Goal: Task Accomplishment & Management: Use online tool/utility

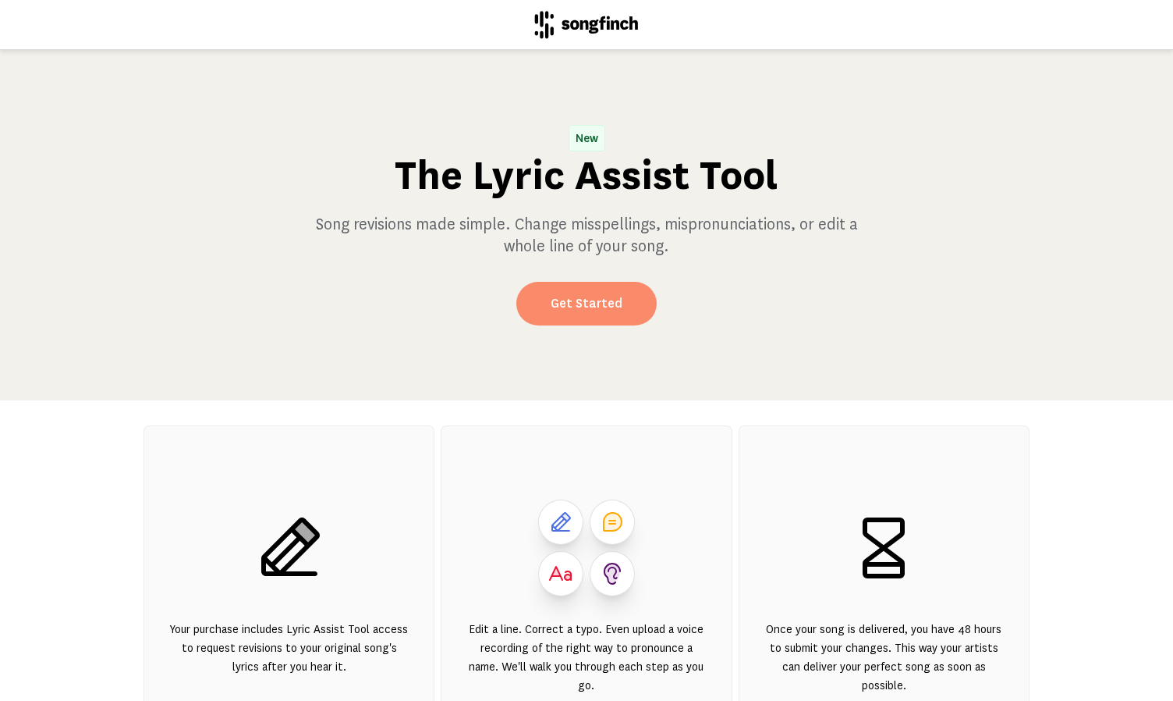
click at [576, 303] on link "Get Started" at bounding box center [586, 304] width 140 height 44
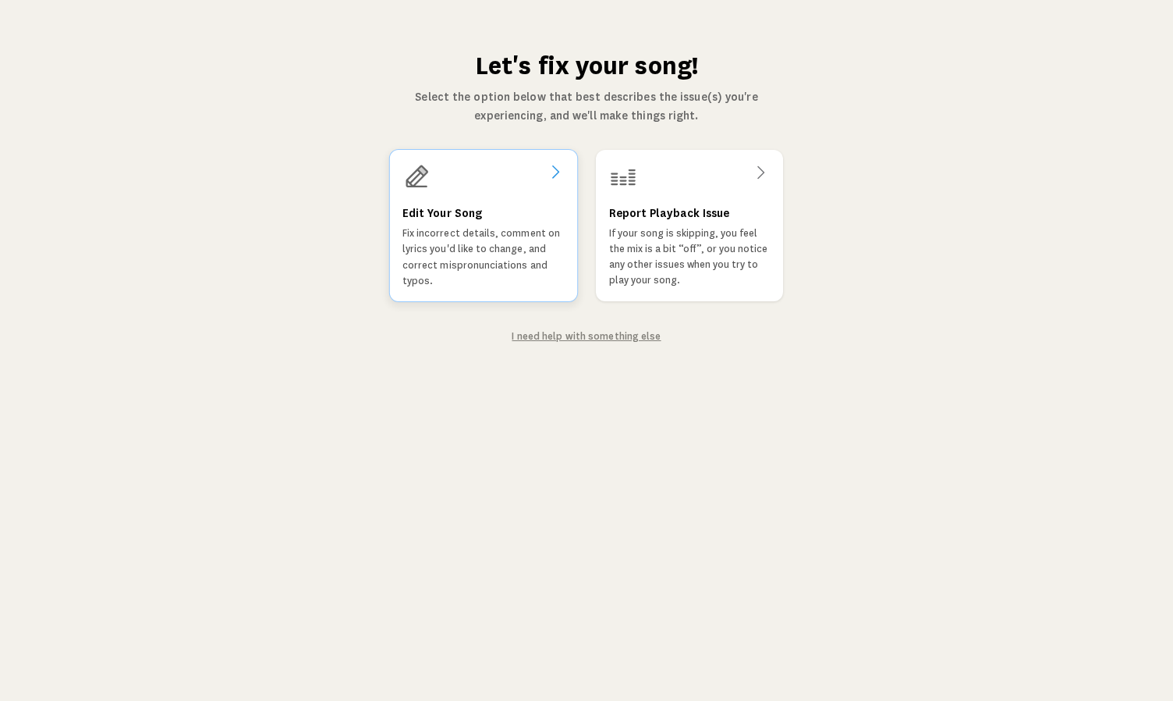
click at [549, 175] on icon at bounding box center [555, 171] width 19 height 19
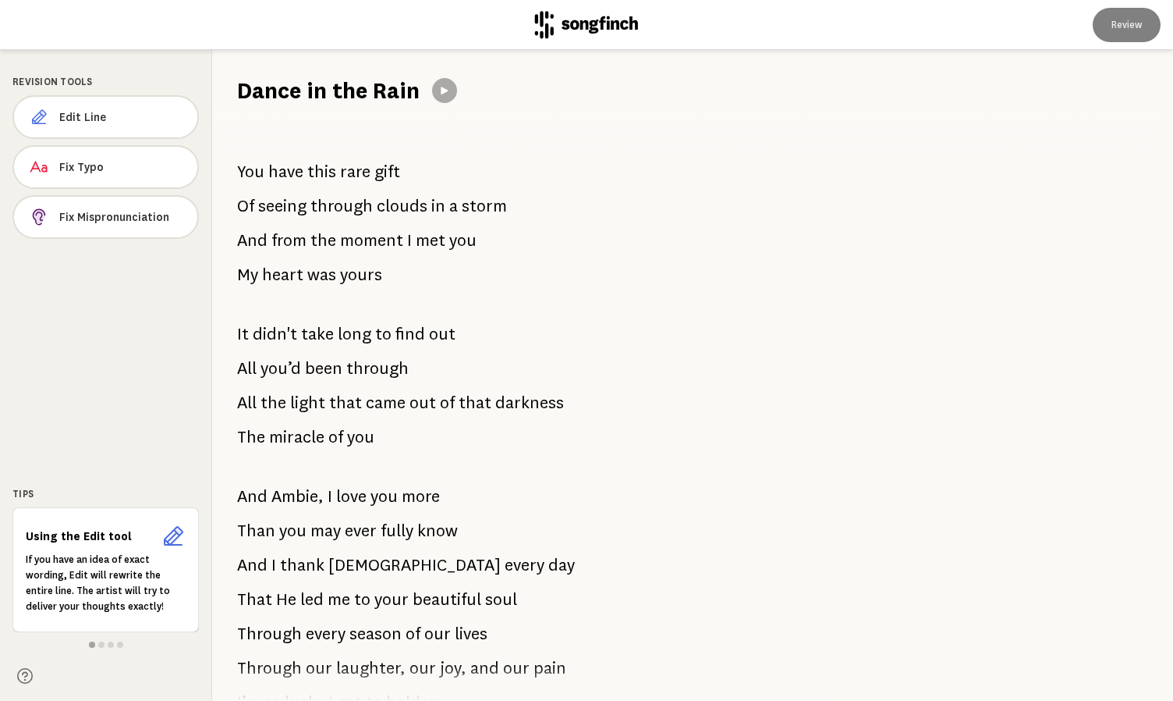
click at [238, 168] on span "You" at bounding box center [250, 171] width 27 height 31
click at [332, 192] on span "through" at bounding box center [341, 205] width 62 height 31
click at [341, 204] on span "through" at bounding box center [341, 205] width 62 height 31
click at [444, 98] on button at bounding box center [444, 90] width 25 height 25
click at [444, 94] on icon at bounding box center [444, 90] width 12 height 12
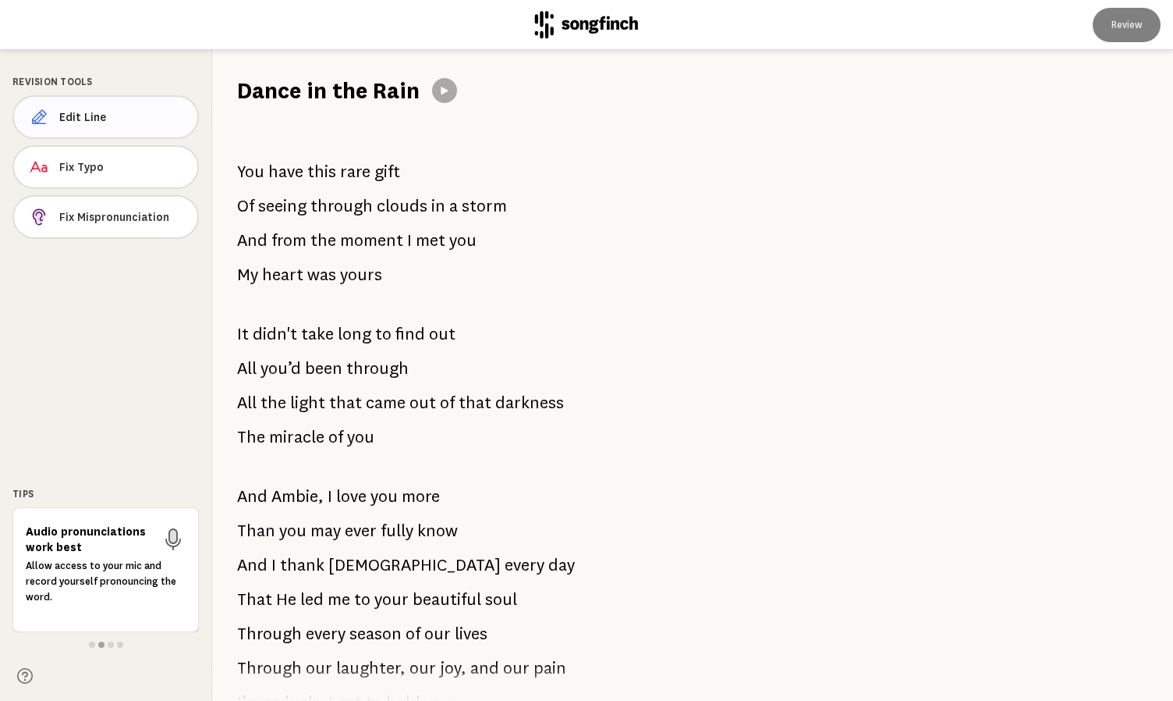
click at [79, 119] on span "Edit Line" at bounding box center [122, 117] width 126 height 16
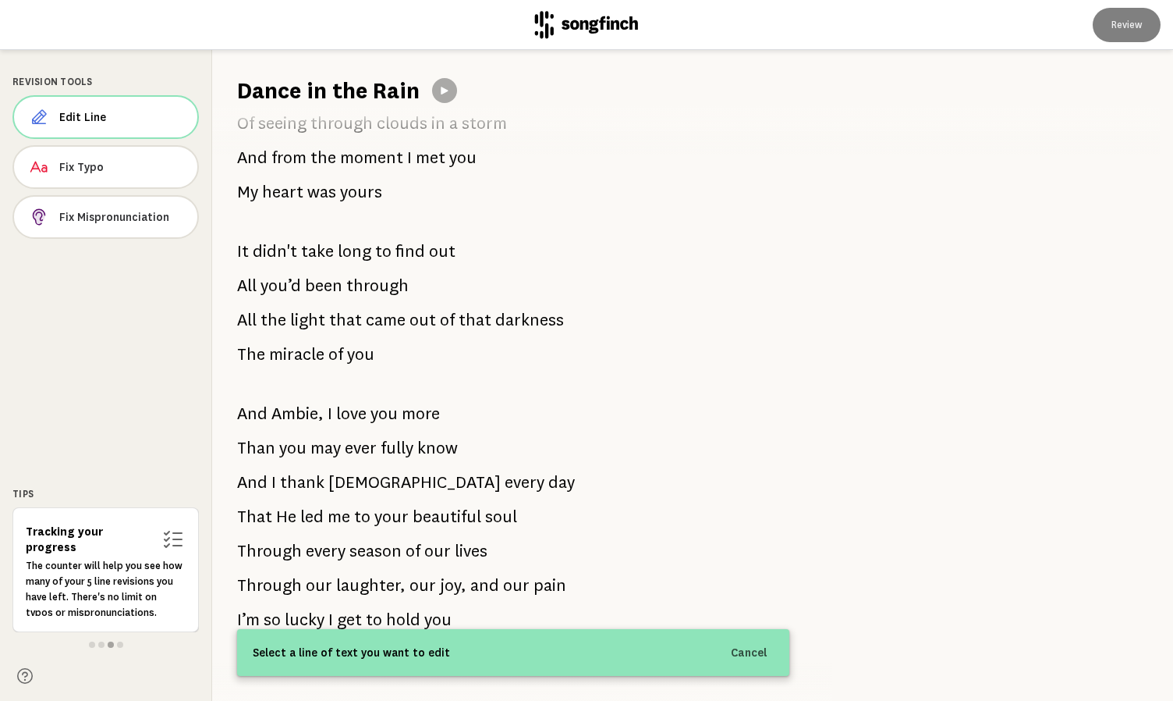
scroll to position [84, 0]
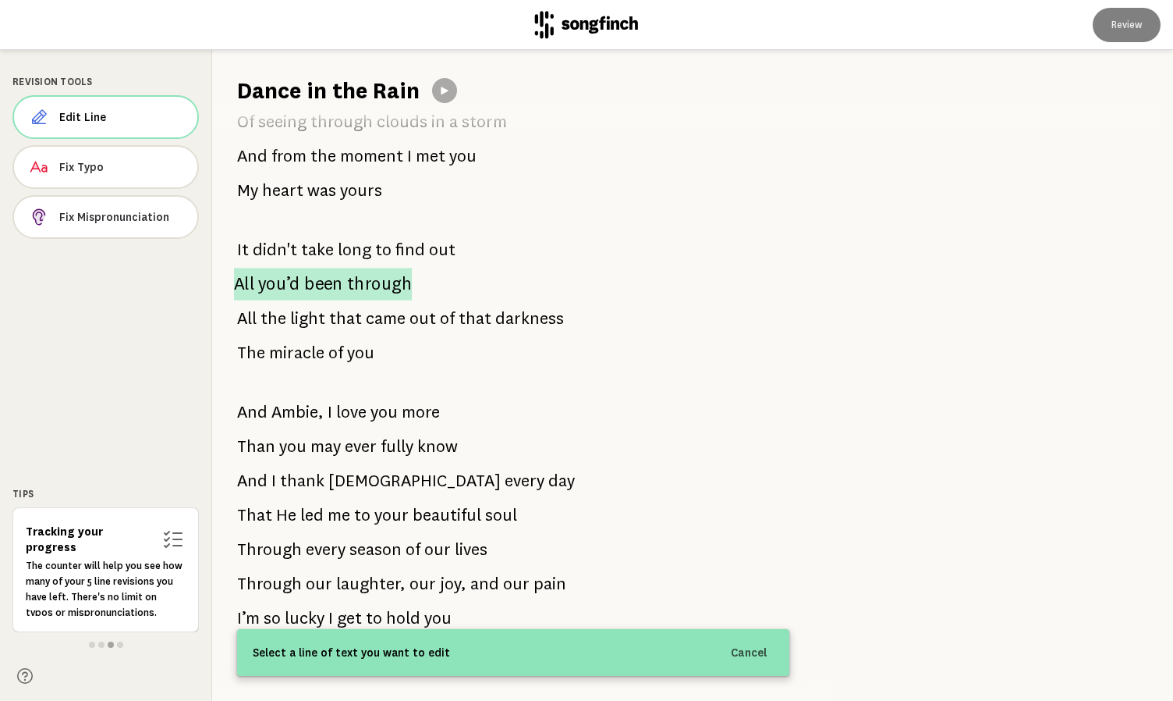
click at [399, 283] on span "through" at bounding box center [379, 284] width 65 height 33
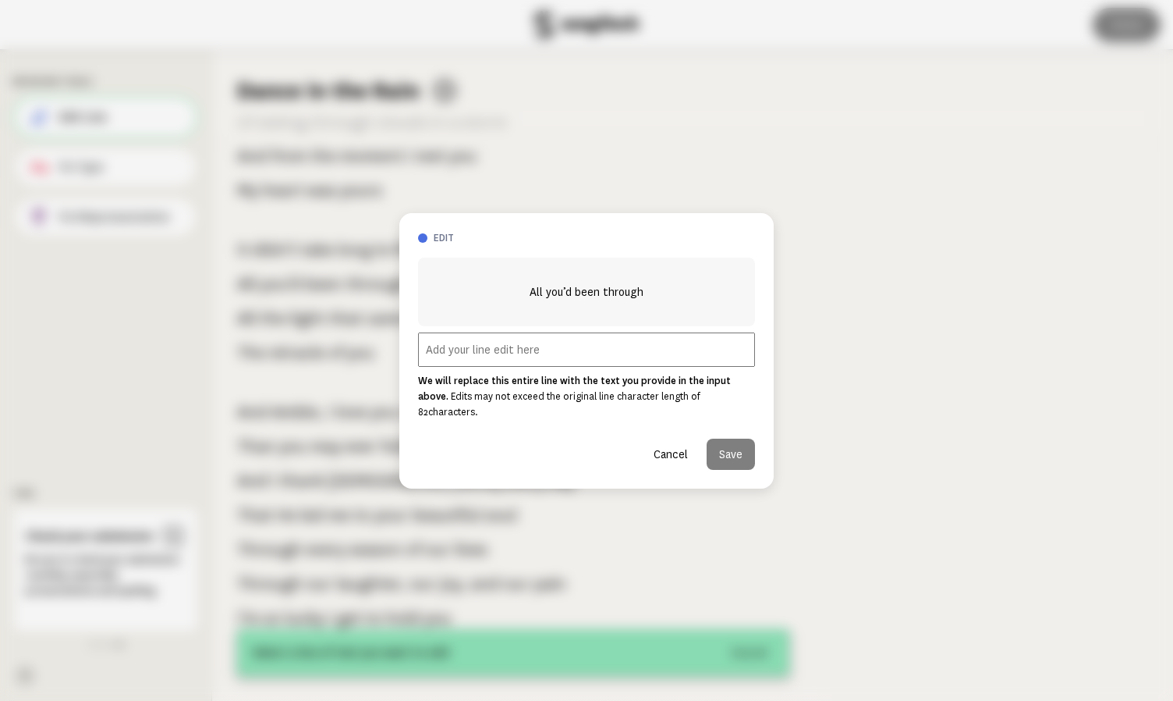
click at [507, 357] on input "text" at bounding box center [586, 349] width 337 height 34
type input "R"
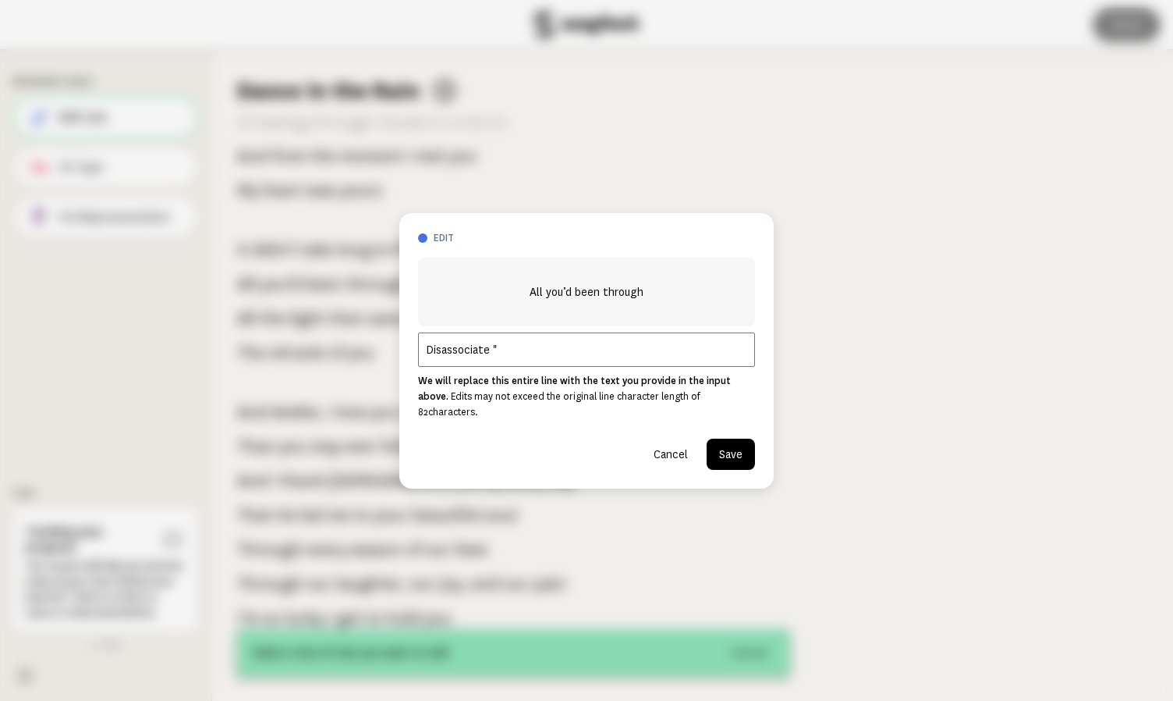
click at [529, 361] on input "Disassociate "" at bounding box center [586, 349] width 337 height 34
paste input "All you had journeyed through”"
click at [596, 357] on input "Disassociate "your" from "darkness". Ex: All you had journeyed through”" at bounding box center [586, 349] width 337 height 34
click at [747, 357] on input "Disassociate "your" from "darkness". Ex: "All you had journeyed through”" at bounding box center [586, 349] width 337 height 34
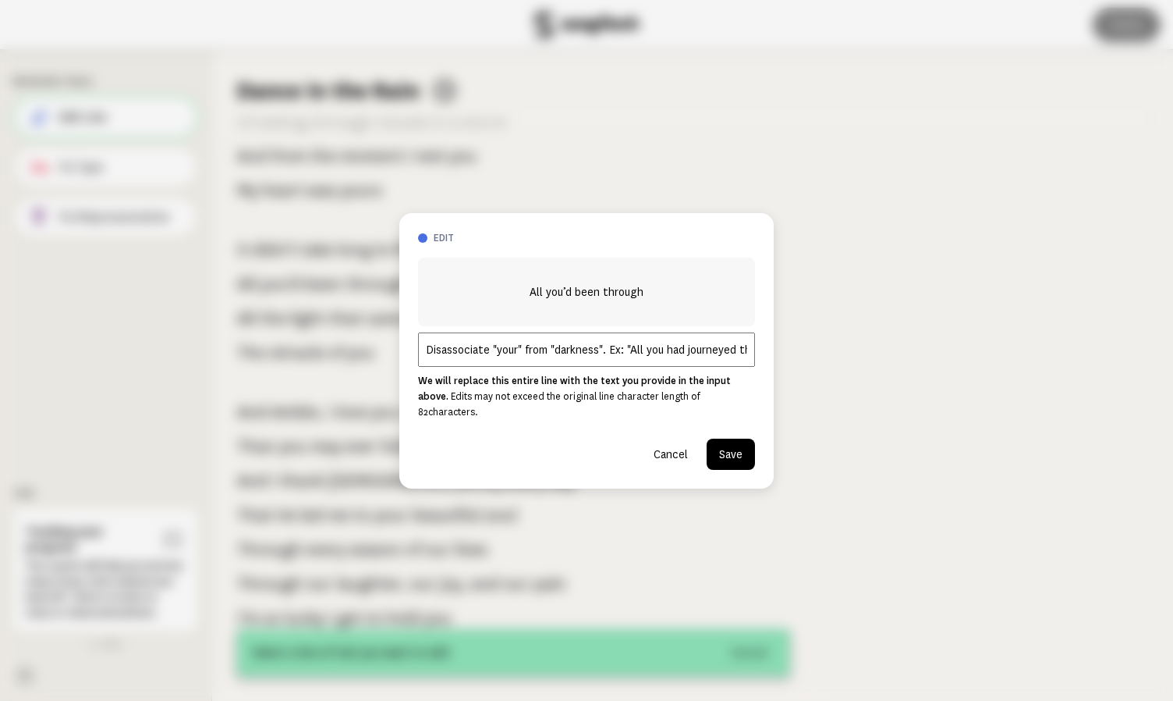
scroll to position [0, 52]
paste input "“All y"
type input "Disassociate "your" from "darkness". Ex: "All you had journeyed through” or “Al…"
drag, startPoint x: 747, startPoint y: 357, endPoint x: 349, endPoint y: 339, distance: 397.5
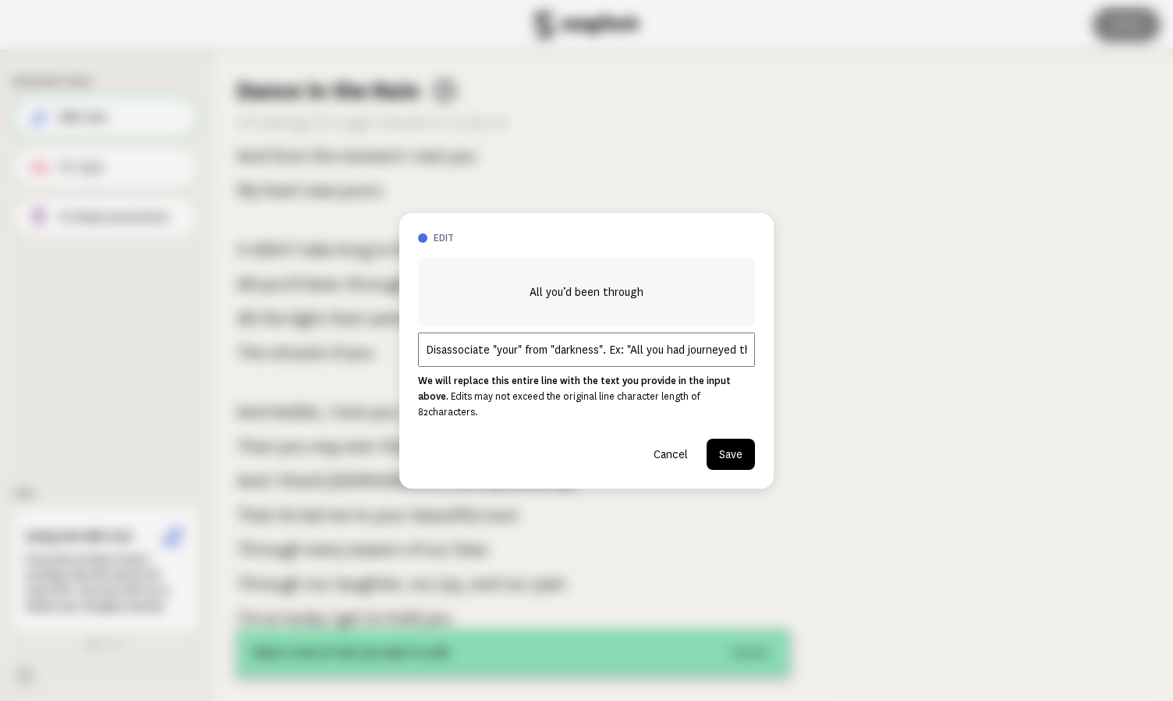
click at [349, 339] on div "edit All you’d been through Disassociate "your" from "darkness". Ex: "All you h…" at bounding box center [586, 350] width 1173 height 701
paste input "“All you had carried through”"
click at [423, 357] on input "“All you had carried through” or" at bounding box center [586, 349] width 337 height 34
paste input "“All you had journeyed through”"
click at [731, 363] on input "“All you had journeyed through” or “All you had carried through” or" at bounding box center [586, 349] width 337 height 34
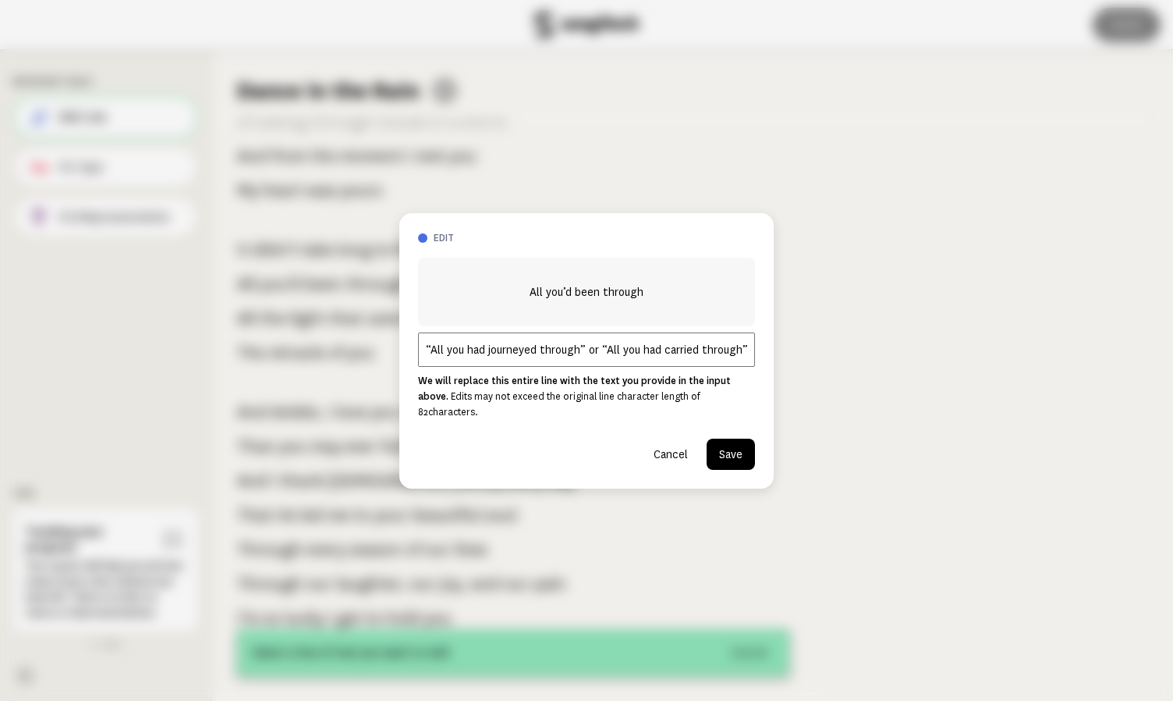
click at [743, 361] on input "“All you had journeyed through” or “All you had carried through” or" at bounding box center [586, 349] width 337 height 34
click at [747, 353] on input "“All you had journeyed through” or “All you had carried through” or" at bounding box center [586, 349] width 337 height 34
paste input "“All you had b"
drag, startPoint x: 745, startPoint y: 357, endPoint x: 589, endPoint y: 360, distance: 156.1
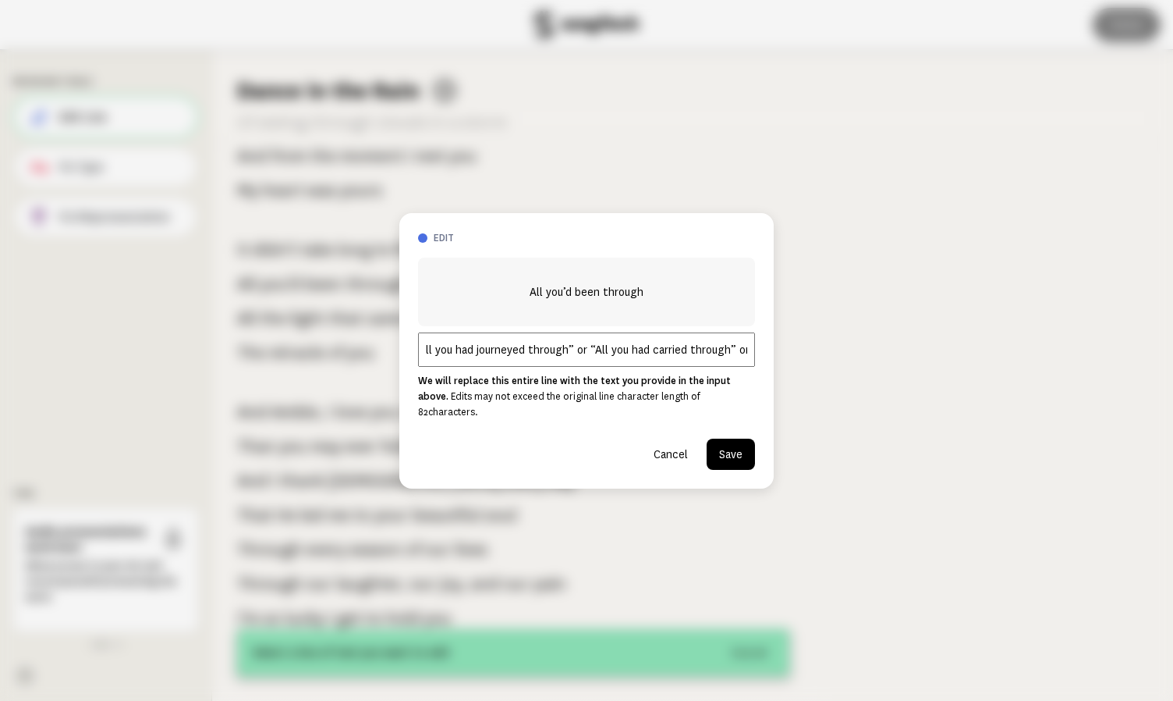
click at [589, 360] on input "“All you had journeyed through” or “All you had carried through” or" at bounding box center [586, 349] width 337 height 34
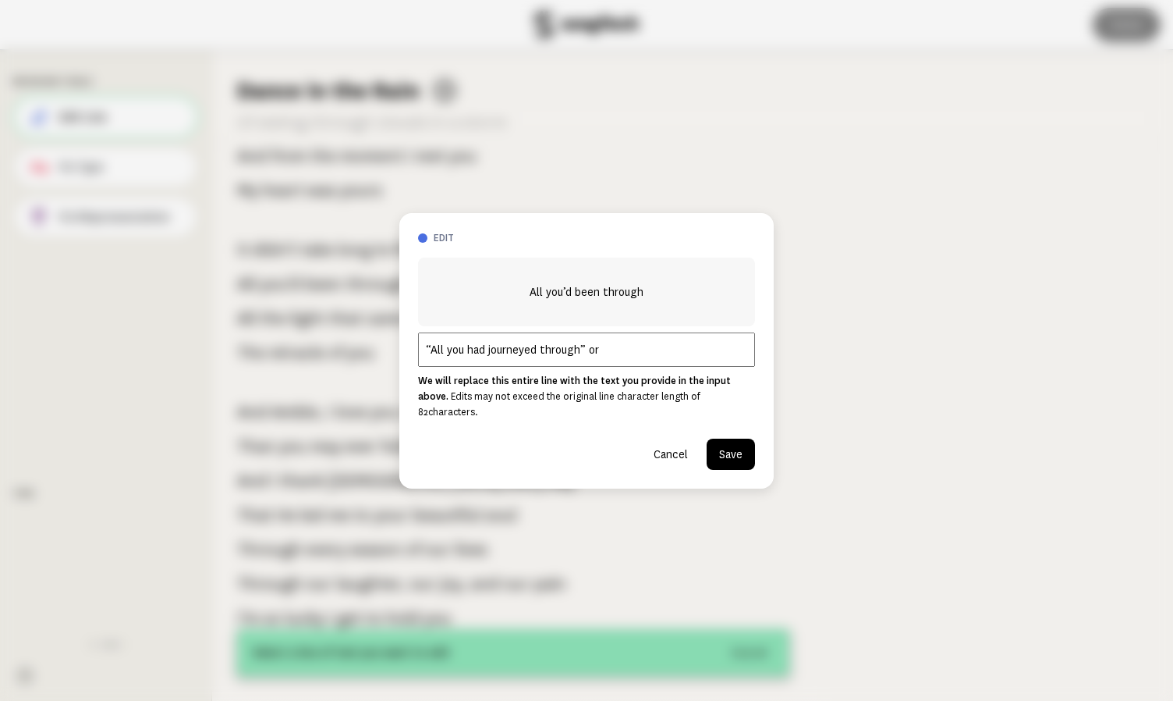
scroll to position [0, 0]
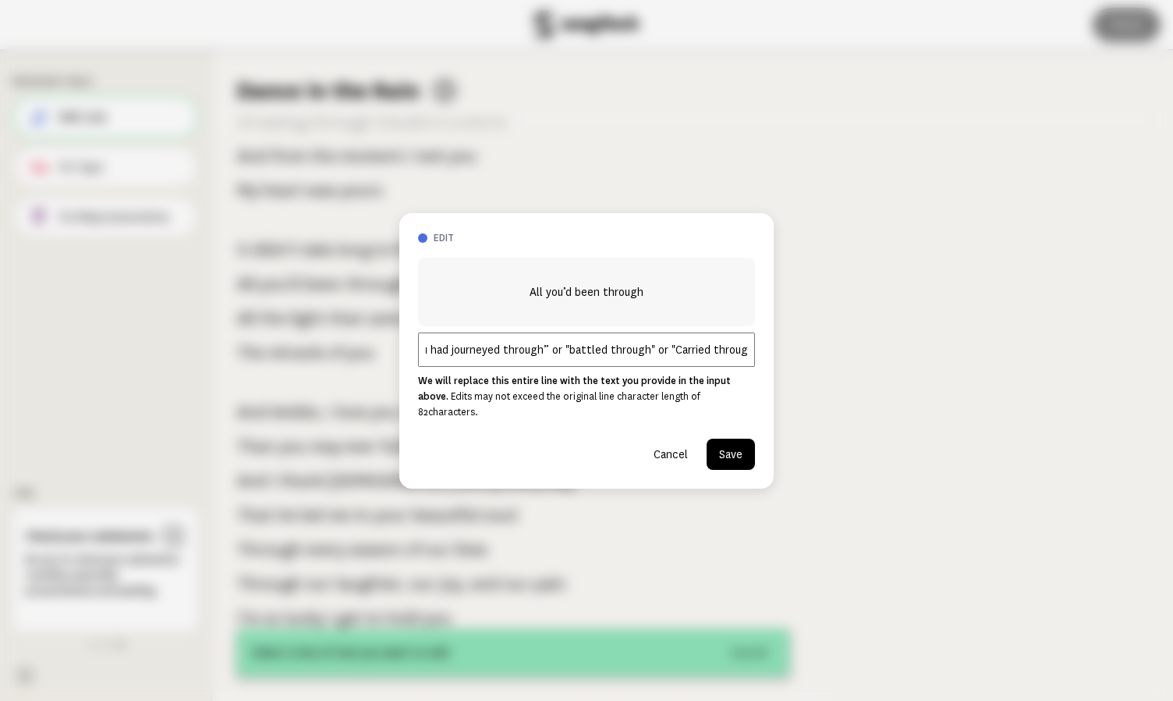
type input "“All you had journeyed through” or "battled through" or "Carried through""
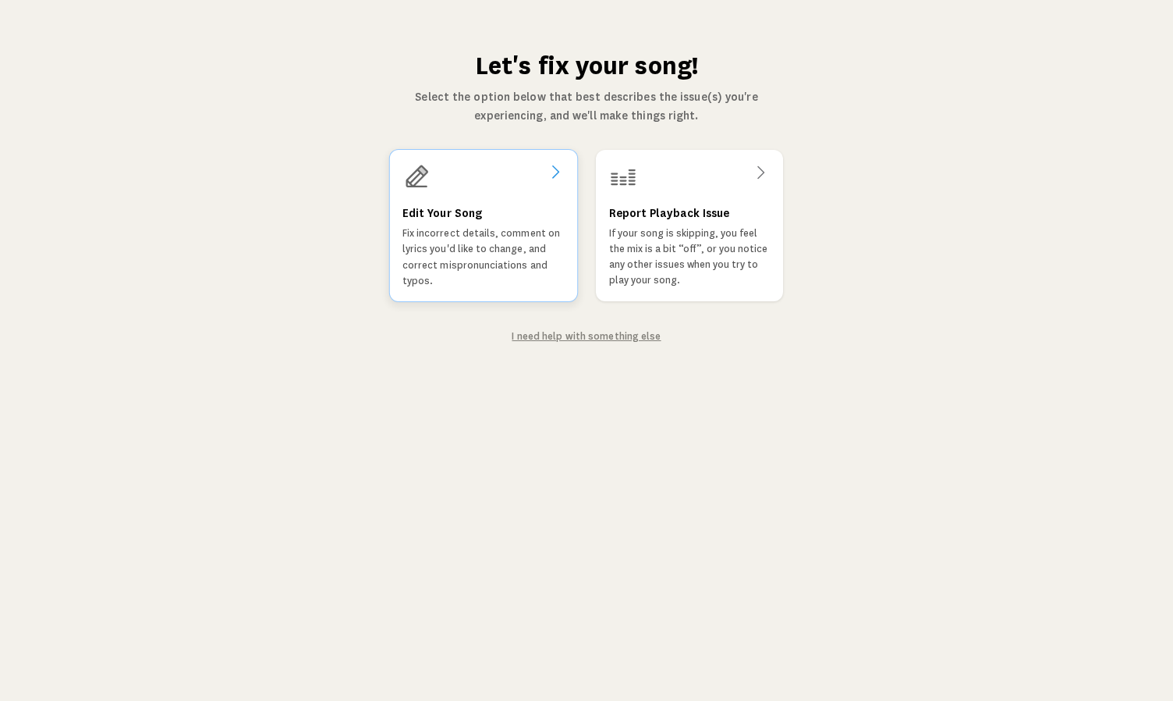
click at [551, 176] on icon at bounding box center [555, 171] width 19 height 19
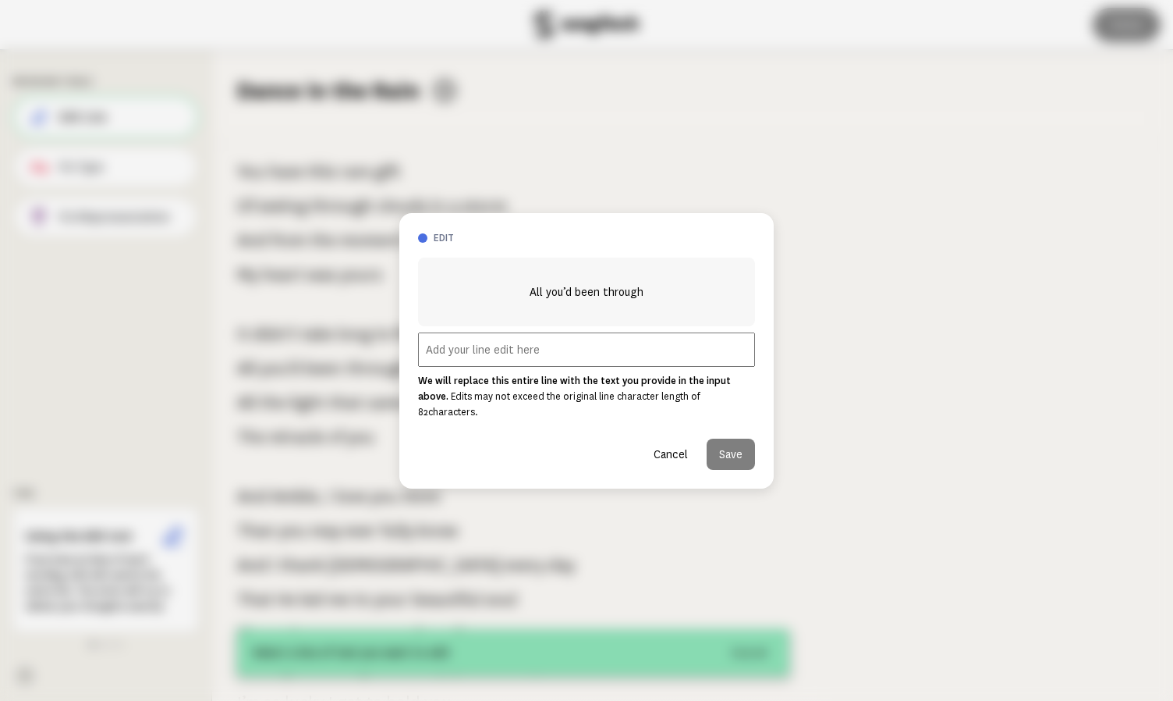
click at [667, 446] on button "Cancel" at bounding box center [670, 453] width 59 height 31
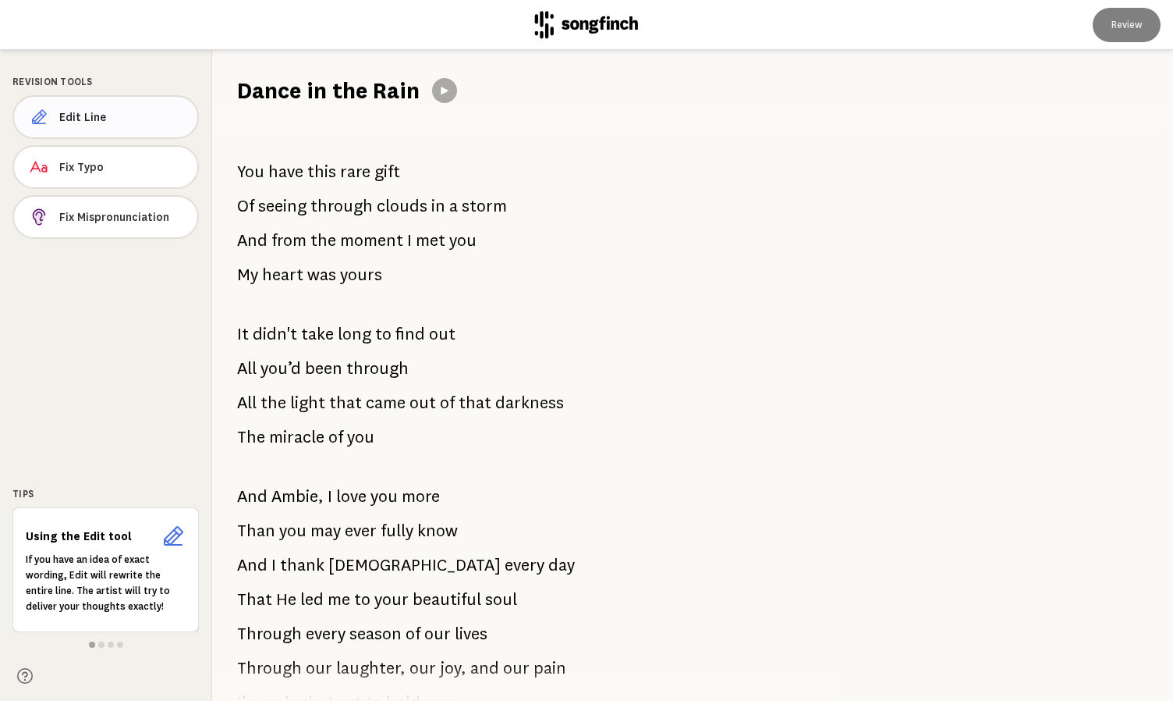
click at [144, 116] on span "Edit Line" at bounding box center [122, 117] width 126 height 16
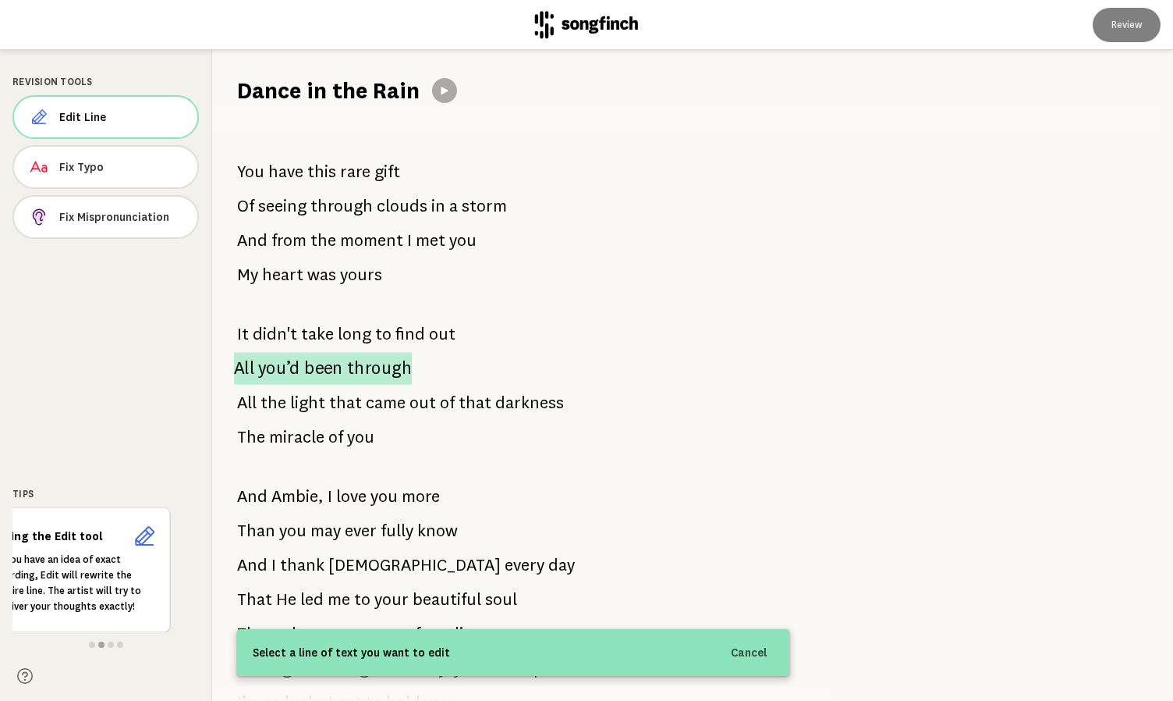
click at [358, 368] on span "through" at bounding box center [379, 368] width 65 height 33
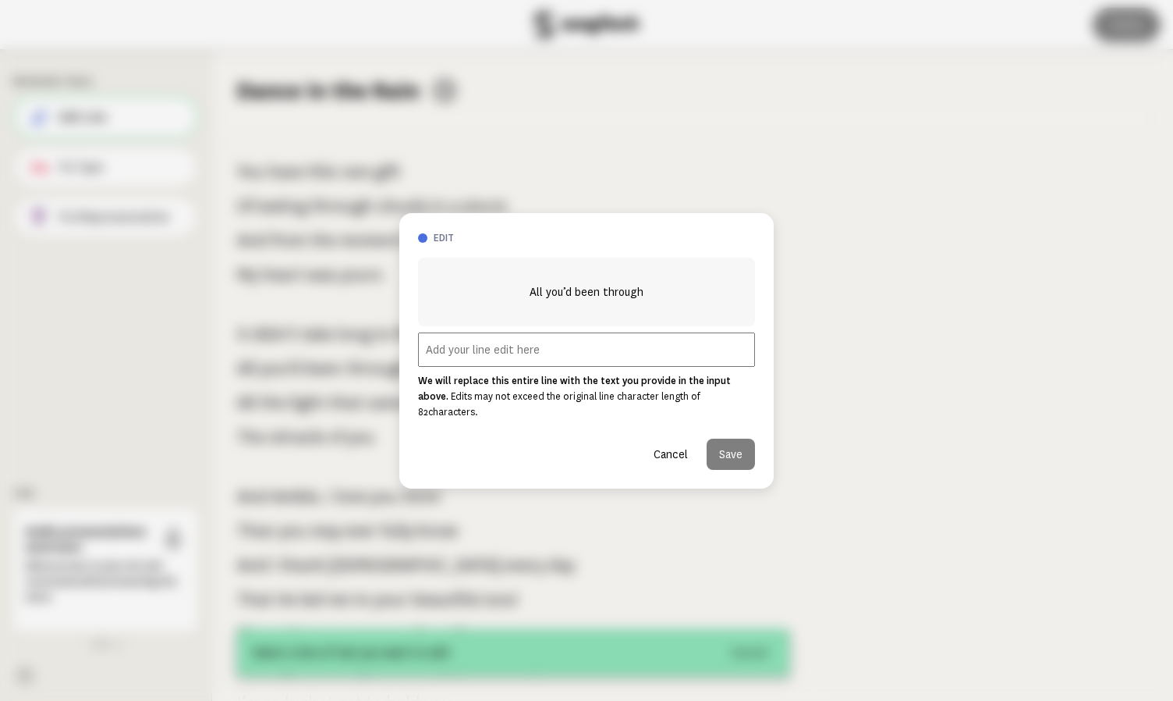
click at [490, 360] on input "text" at bounding box center [586, 349] width 337 height 34
paste input "“All you had journeyed through”"
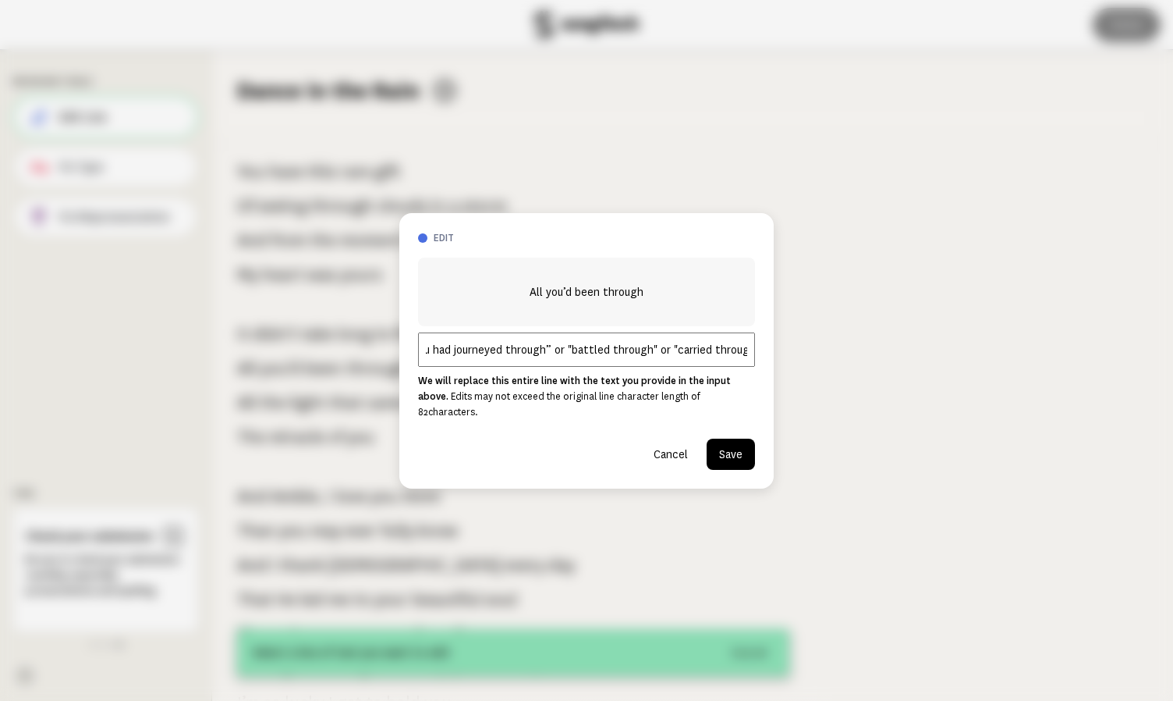
type input "“All you had journeyed through” or "battled through" or "carried through""
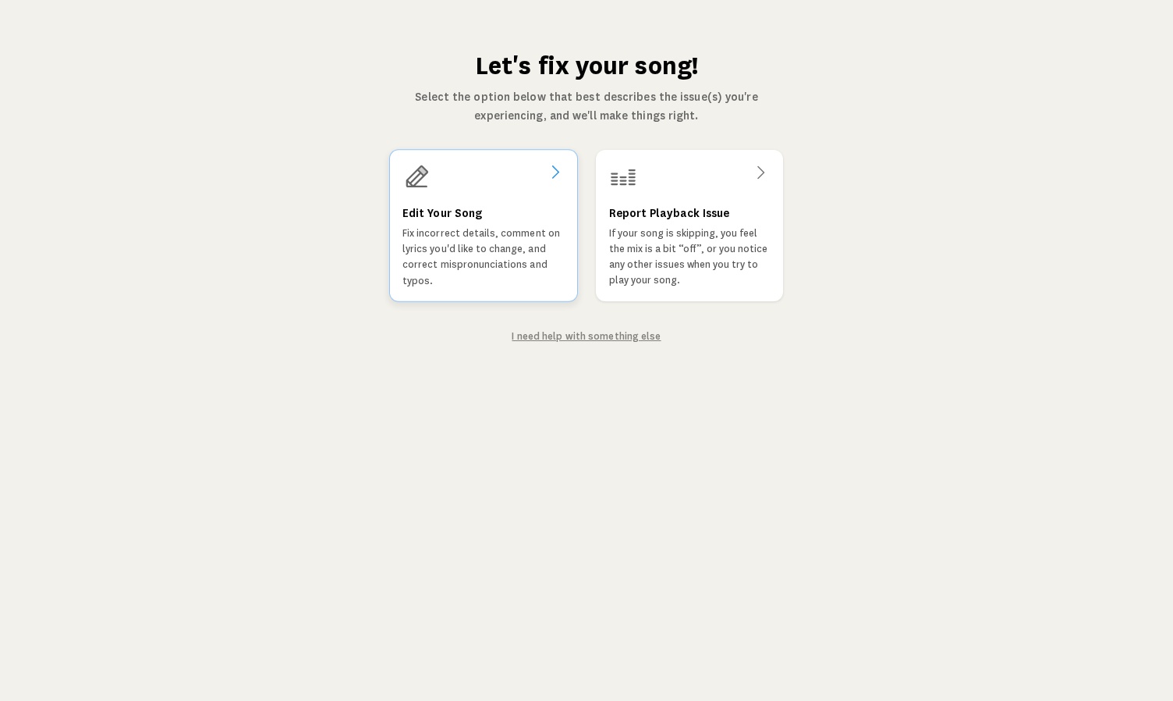
click at [559, 166] on icon at bounding box center [555, 171] width 19 height 19
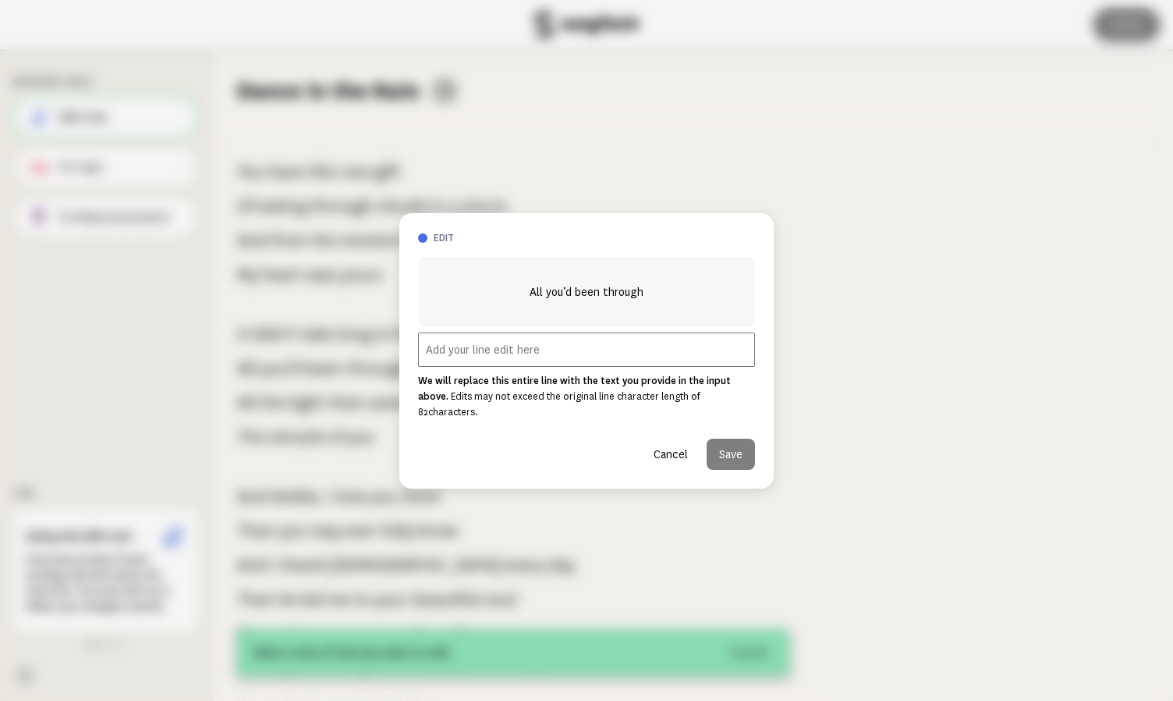
click at [449, 360] on input "text" at bounding box center [586, 349] width 337 height 34
paste input "“All you had journeyed through”"
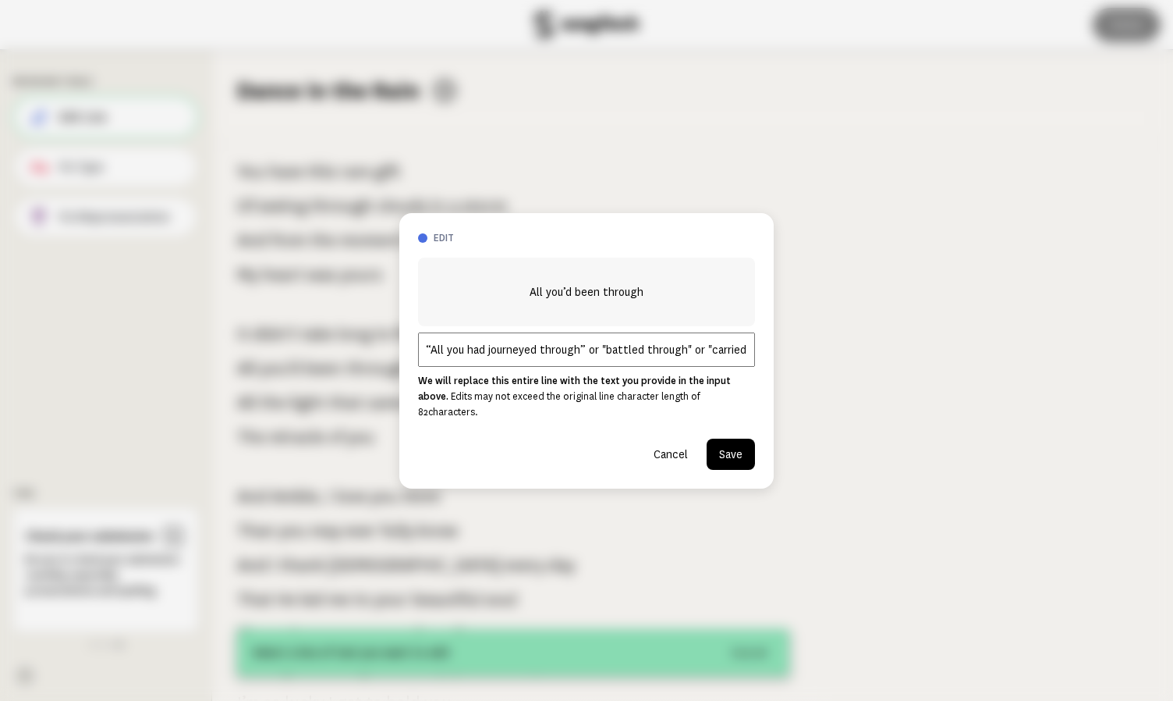
type input "“All you had journeyed through” or "battled through" or "carried through""
click at [729, 442] on button "Save" at bounding box center [731, 453] width 48 height 31
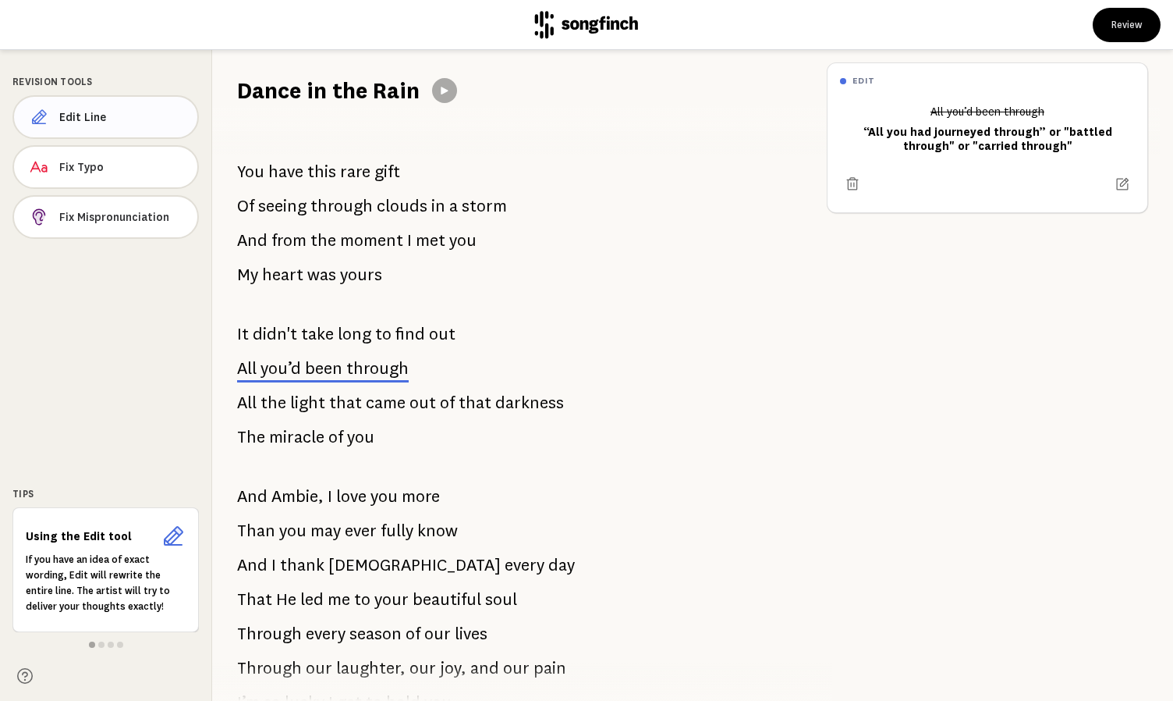
click at [83, 118] on span "Edit Line" at bounding box center [122, 117] width 126 height 16
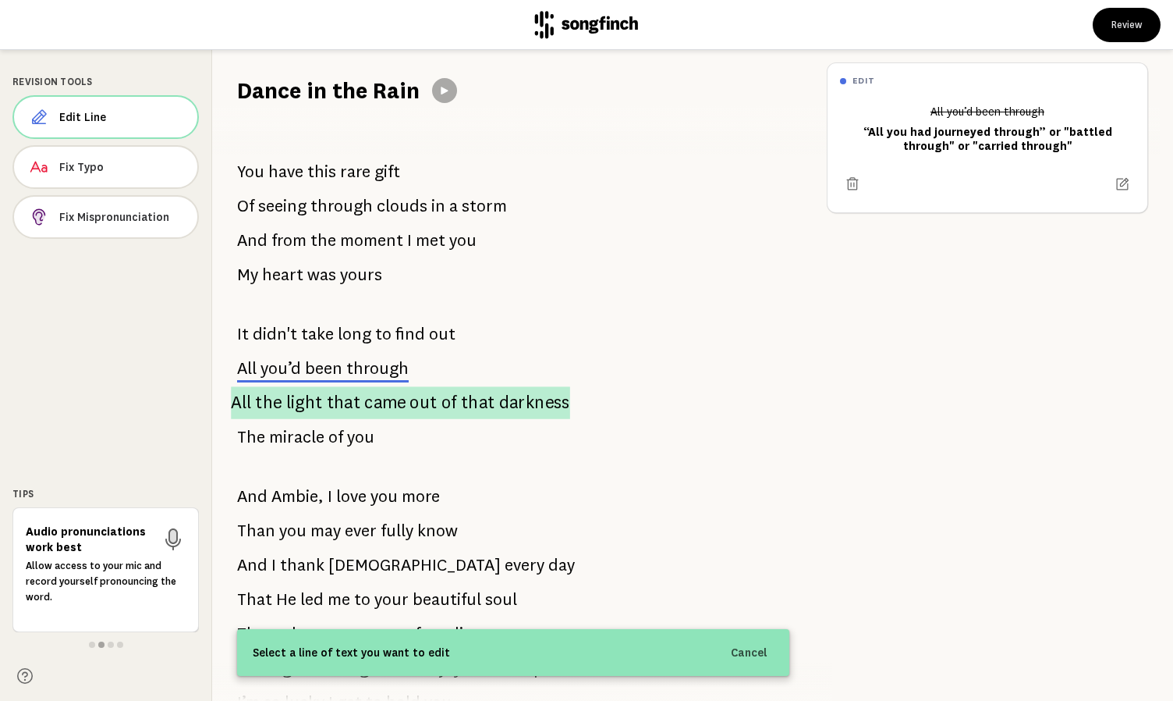
click at [530, 404] on span "darkness" at bounding box center [534, 402] width 71 height 33
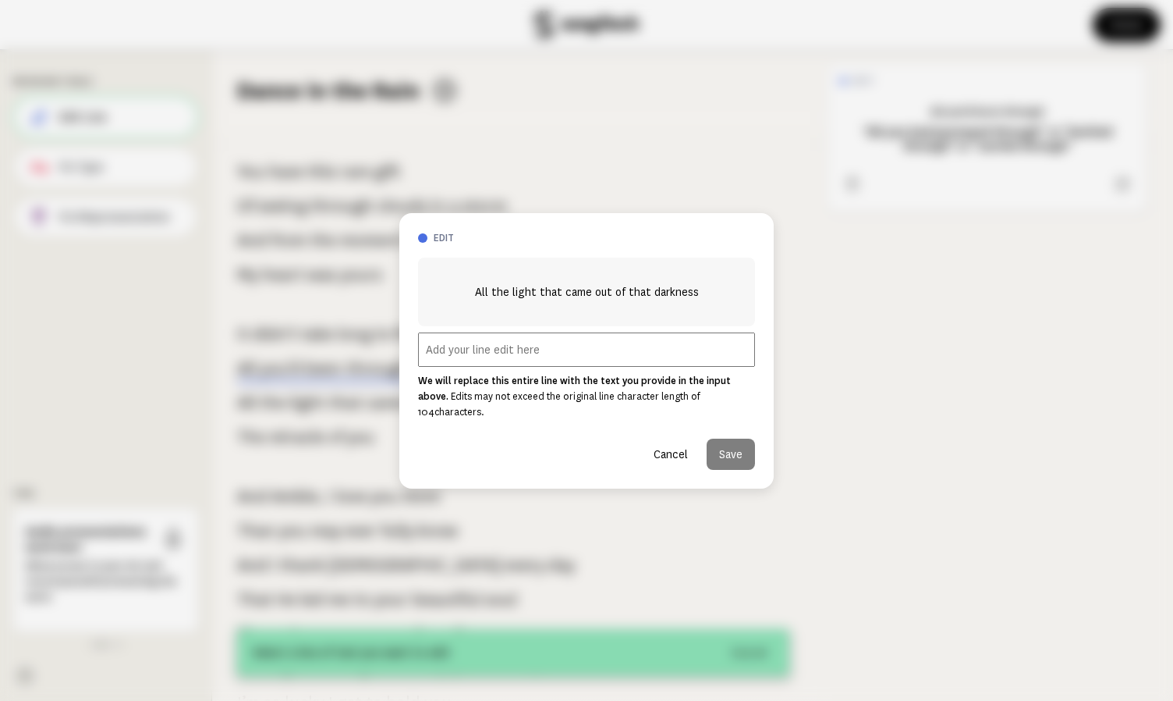
click at [511, 358] on input "text" at bounding box center [586, 349] width 337 height 34
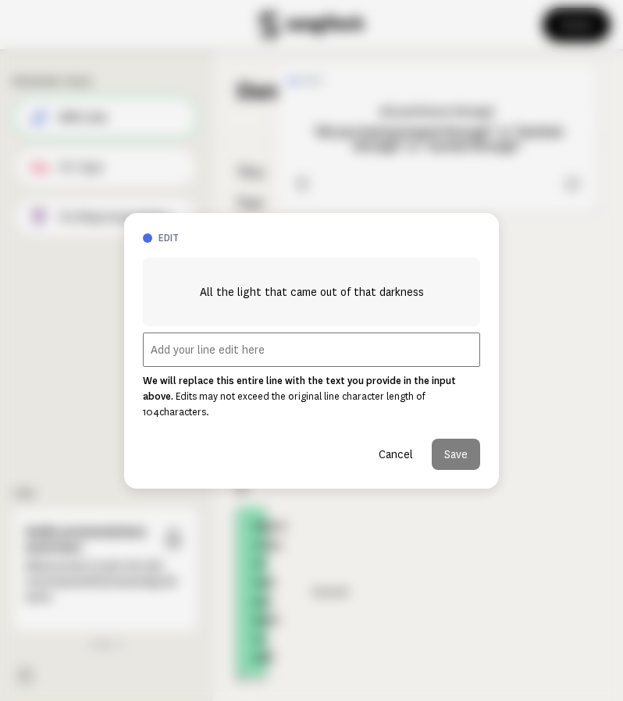
click at [297, 356] on input "text" at bounding box center [311, 349] width 337 height 34
paste input "All the light that broke through the darkness”"
click at [152, 360] on input "All the light that broke through the darkness”" at bounding box center [311, 349] width 337 height 34
click at [392, 357] on input "All the light that broke through the darkness”" at bounding box center [311, 349] width 337 height 34
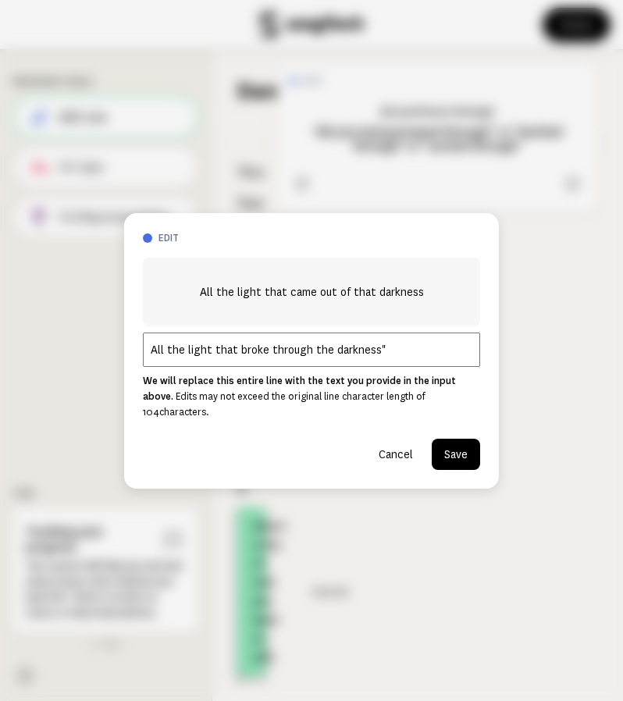
click at [152, 361] on input "All the light that broke through the darkness"" at bounding box center [311, 349] width 337 height 34
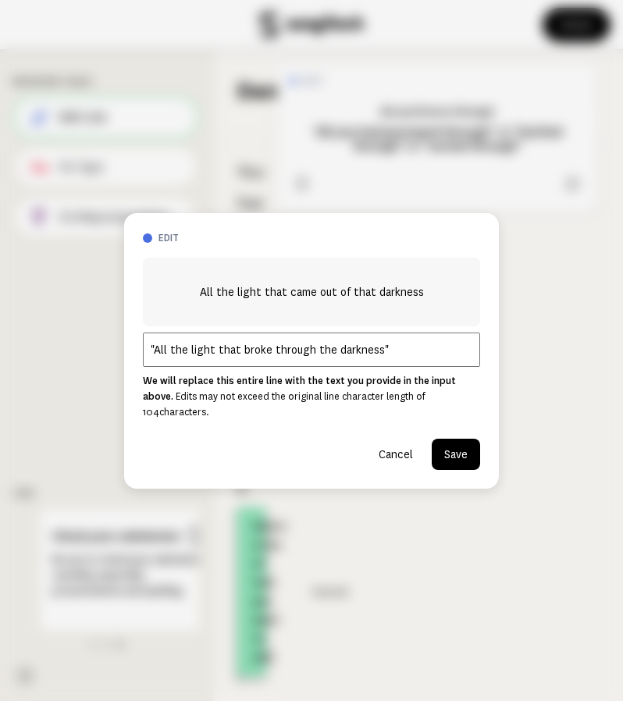
click at [415, 358] on input ""All the light that broke through the darkness"" at bounding box center [311, 349] width 337 height 34
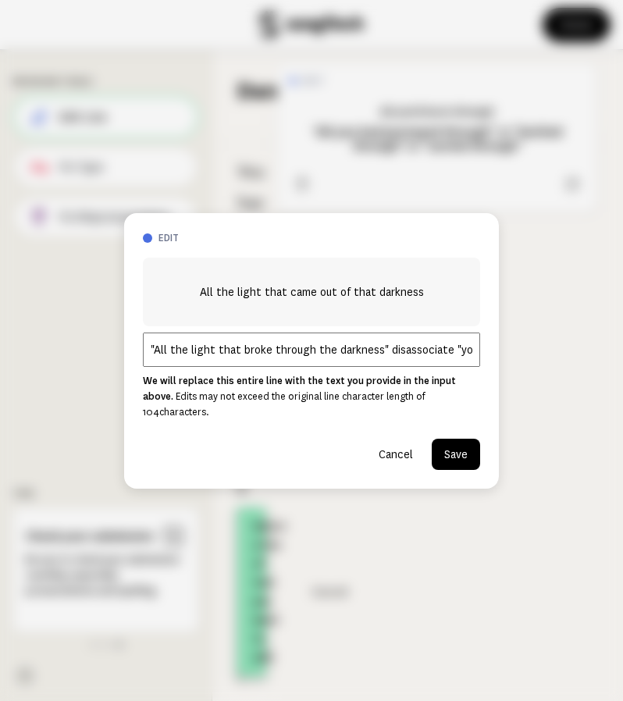
click at [300, 352] on input ""All the light that broke through the darkness" disassociate "your" from "darkn…" at bounding box center [311, 349] width 337 height 34
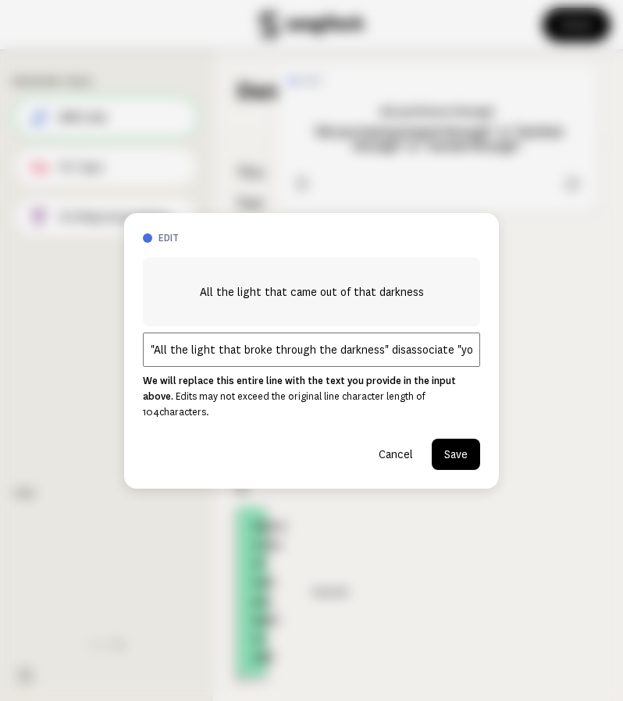
click at [300, 352] on input ""All the light that broke through the darkness" disassociate "your" from "darkn…" at bounding box center [311, 349] width 337 height 34
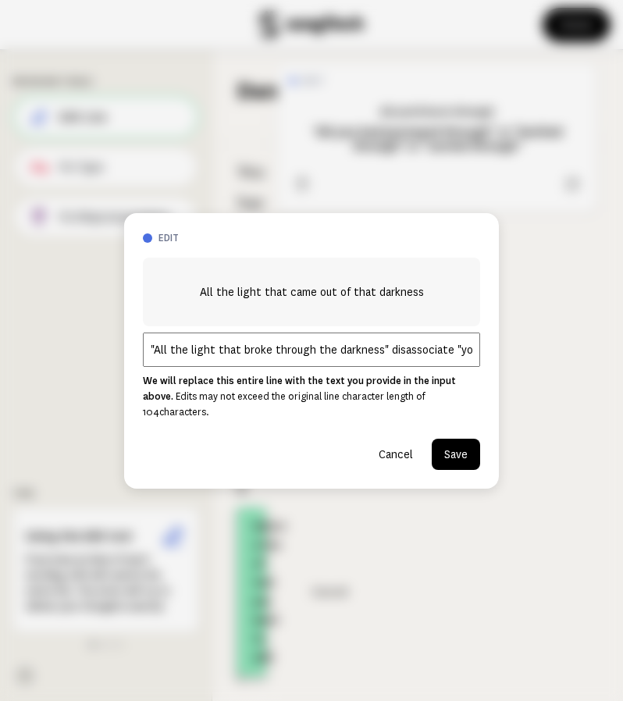
click at [440, 358] on input ""All the light that broke through the darkness" disassociate "your" from "darkn…" at bounding box center [311, 349] width 337 height 34
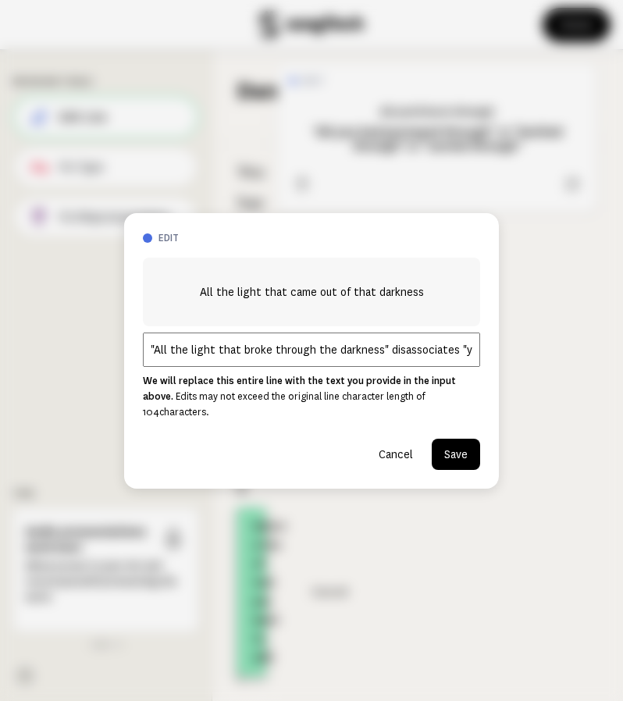
type input ""All the light that broke through the darkness" disassociates "your" from "dark…"
click at [454, 440] on button "Save" at bounding box center [455, 453] width 48 height 31
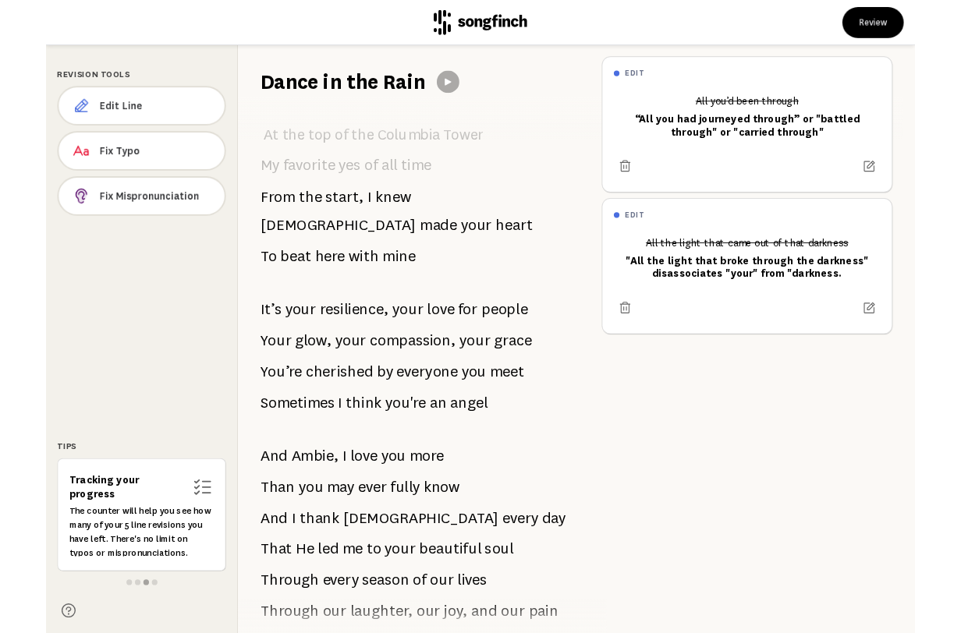
scroll to position [805, 0]
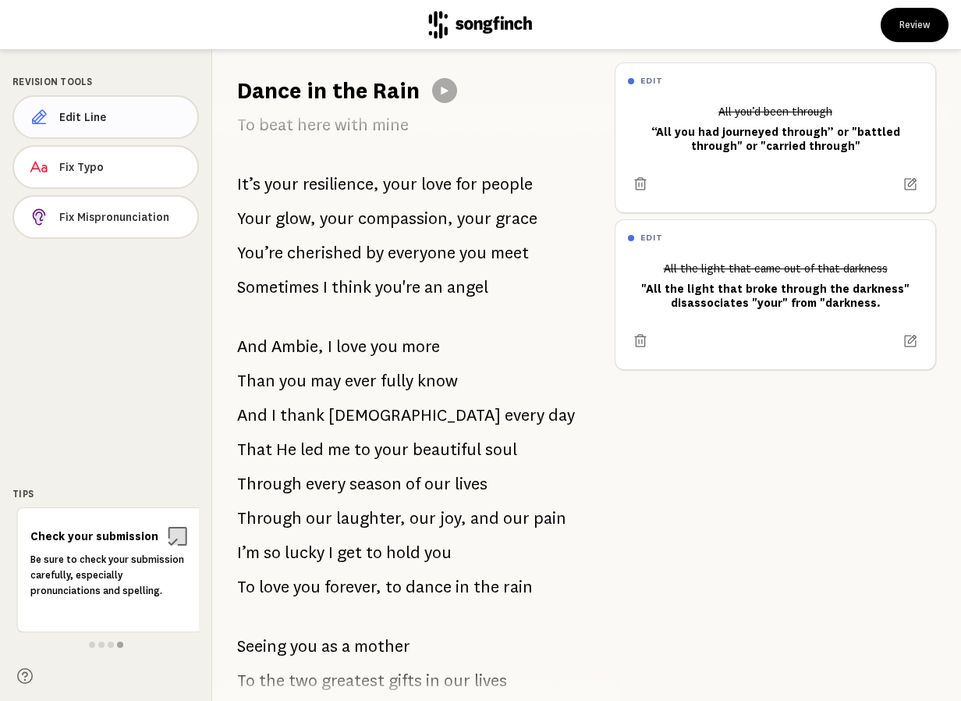
click at [95, 116] on span "Edit Line" at bounding box center [122, 117] width 126 height 16
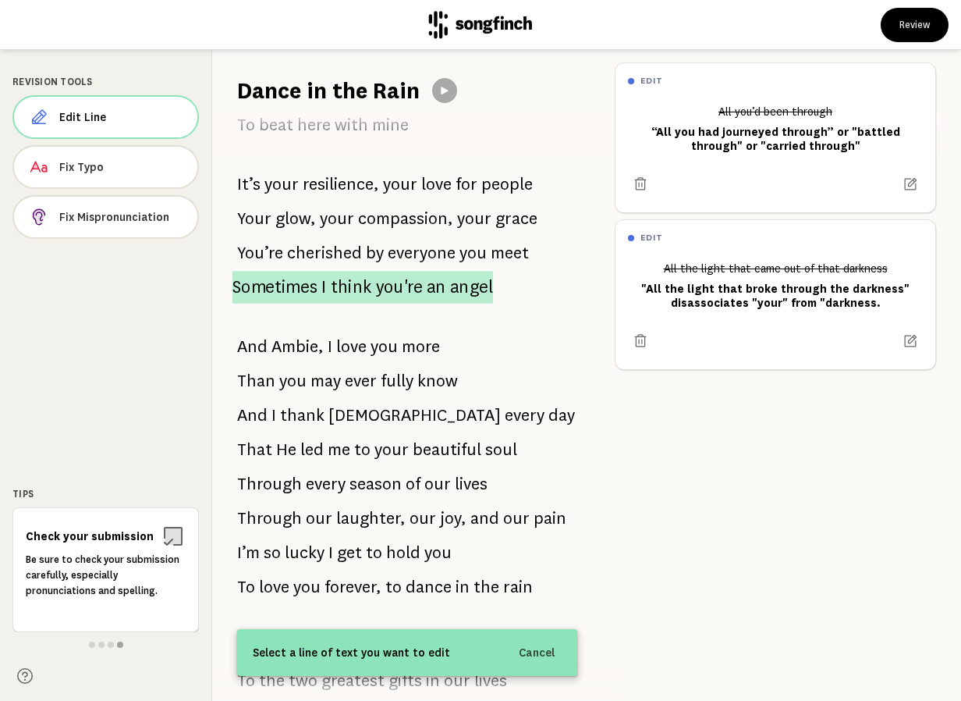
click at [370, 271] on p "Sometimes I think you're an angel" at bounding box center [362, 287] width 261 height 33
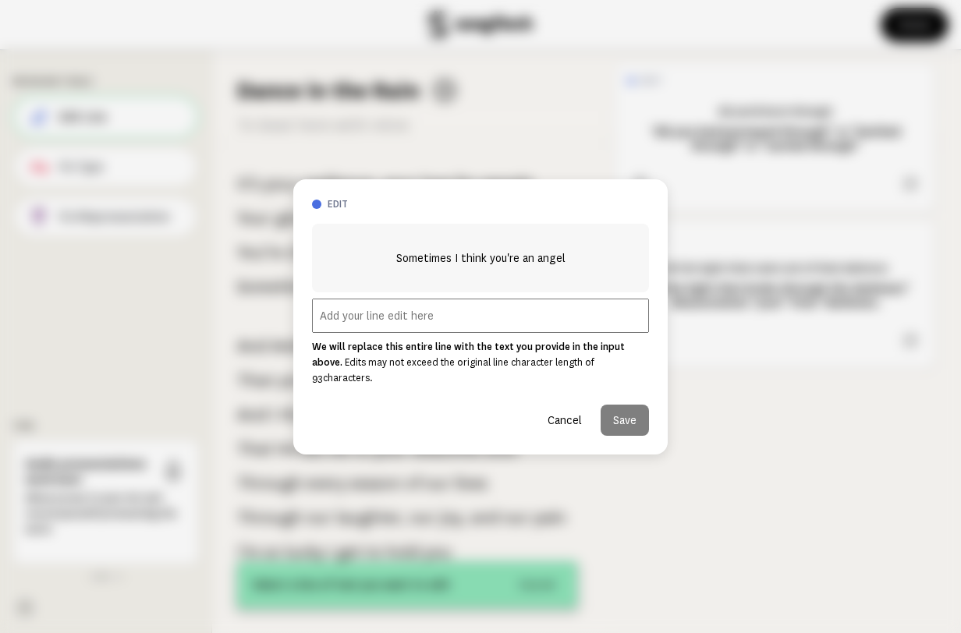
click at [425, 322] on input "text" at bounding box center [480, 316] width 337 height 34
paste input "You’re an angel, my heart’s honored seat"
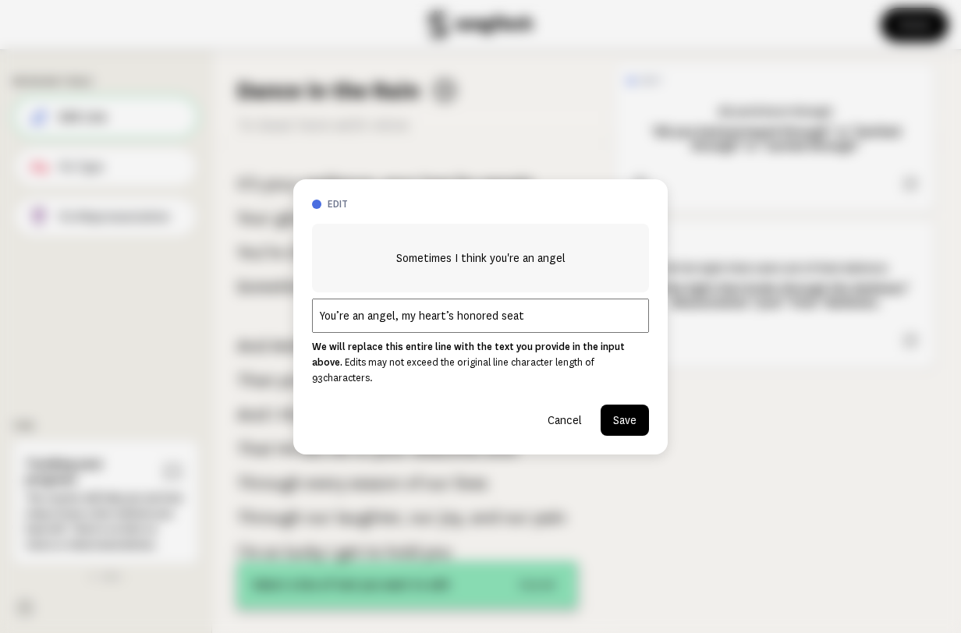
type input "You’re an angel, my heart’s honored seat"
click at [623, 410] on button "Save" at bounding box center [625, 420] width 48 height 31
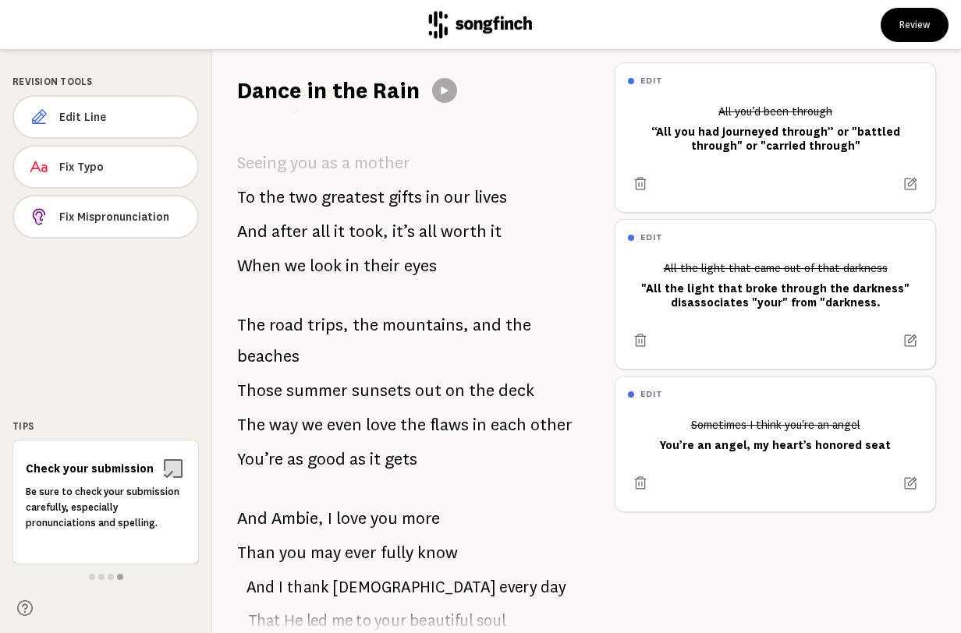
scroll to position [1354, 0]
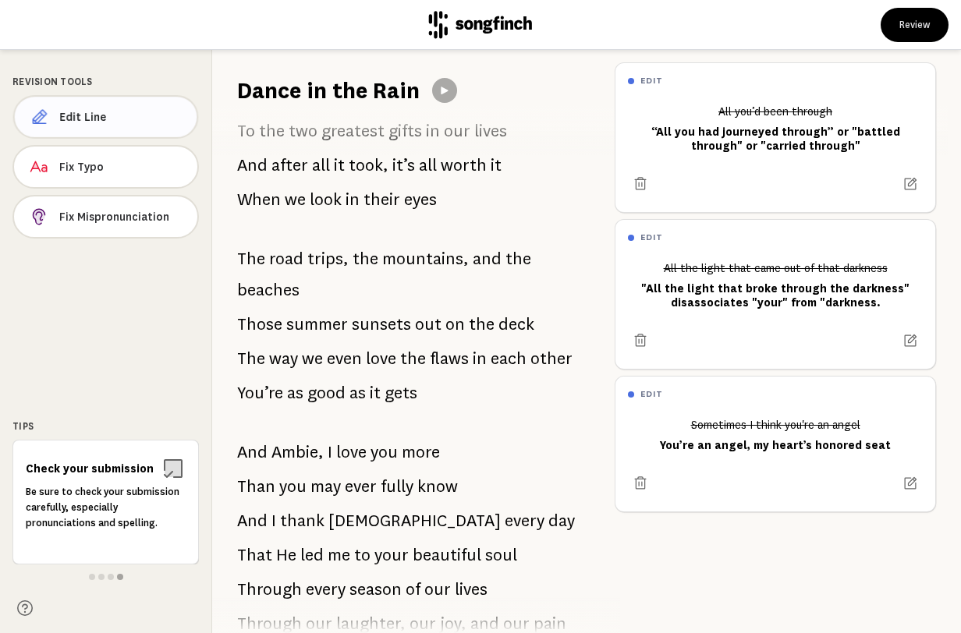
click at [105, 116] on span "Edit Line" at bounding box center [121, 117] width 125 height 16
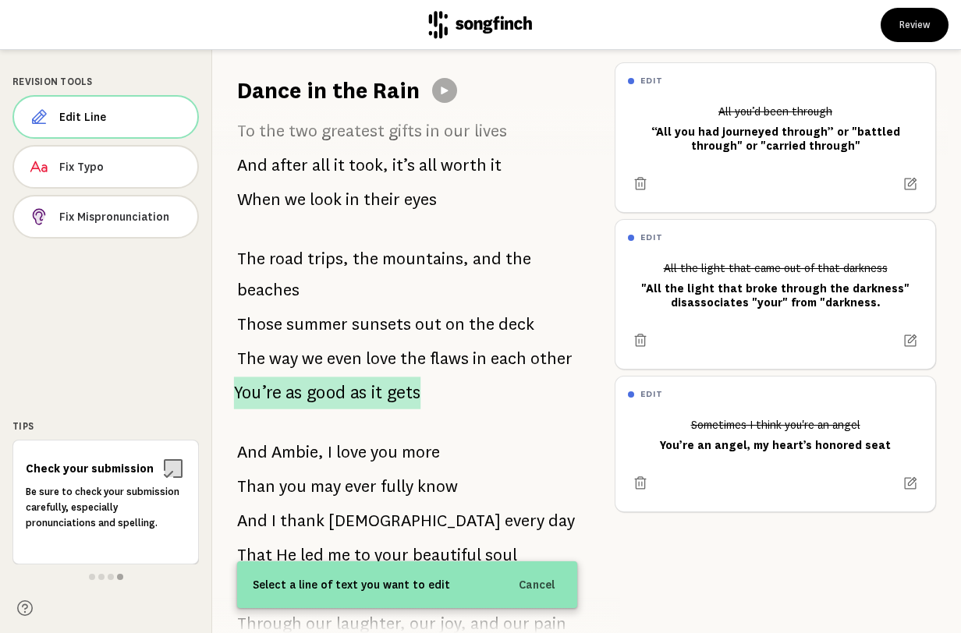
click at [334, 377] on span "good" at bounding box center [327, 393] width 40 height 33
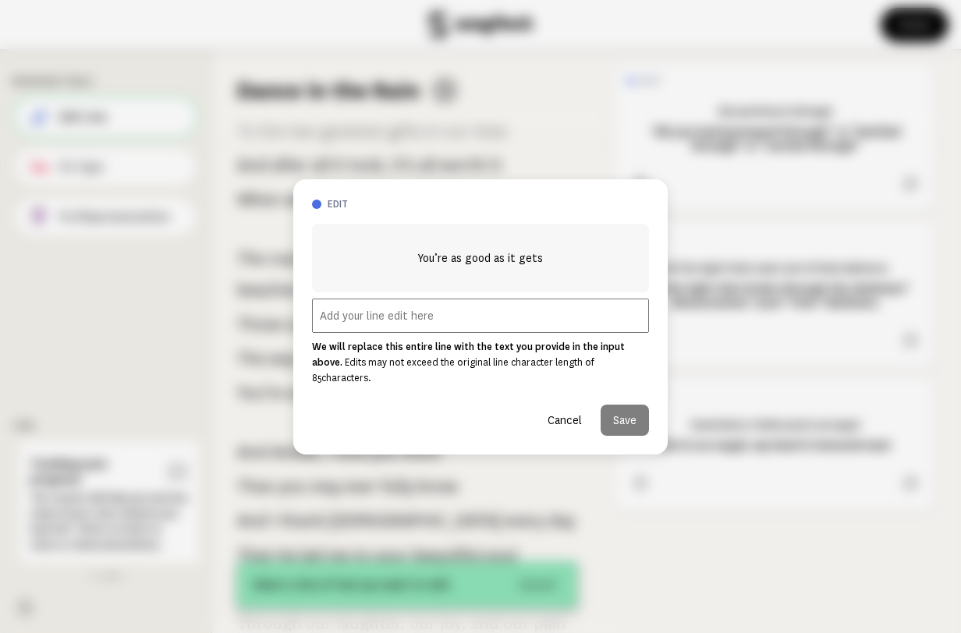
click at [410, 326] on input "text" at bounding box center [480, 316] width 337 height 34
paste input "You’re the dream I’ll never forget"
type input "You’re the dream I’ll never forget"
click at [620, 408] on button "Save" at bounding box center [625, 420] width 48 height 31
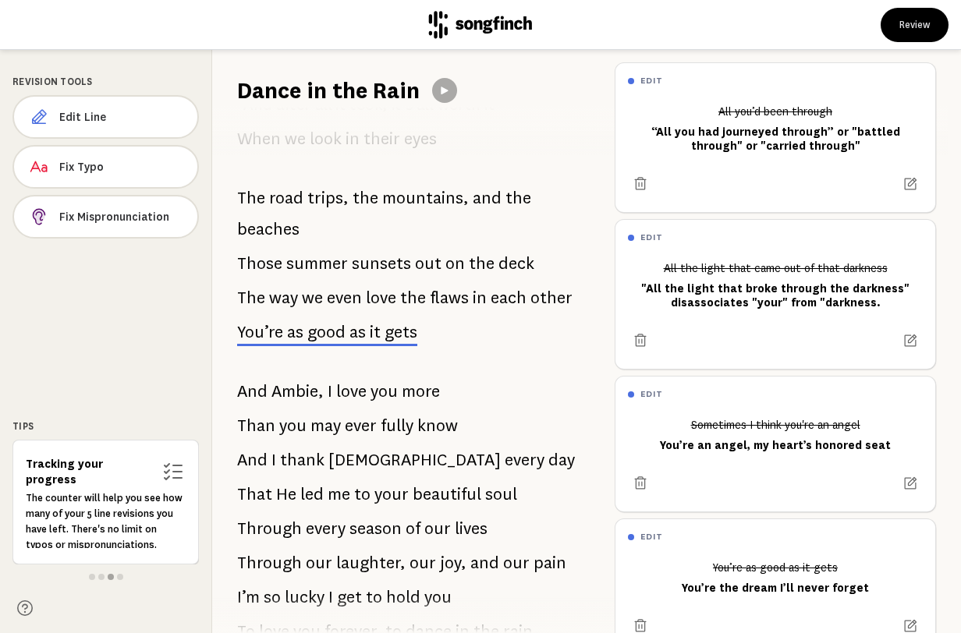
scroll to position [1476, 0]
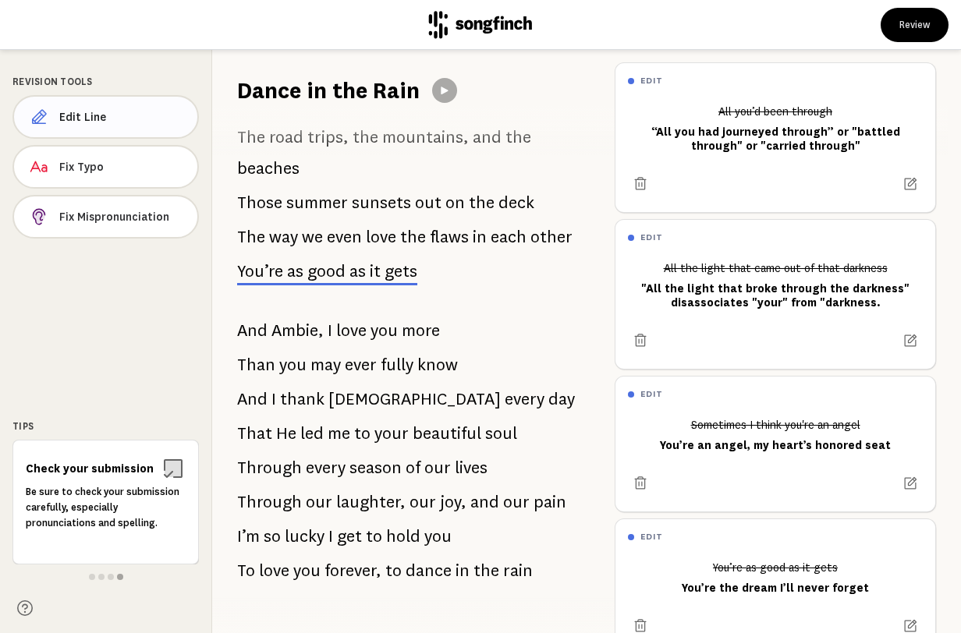
click at [84, 119] on span "Edit Line" at bounding box center [122, 117] width 126 height 16
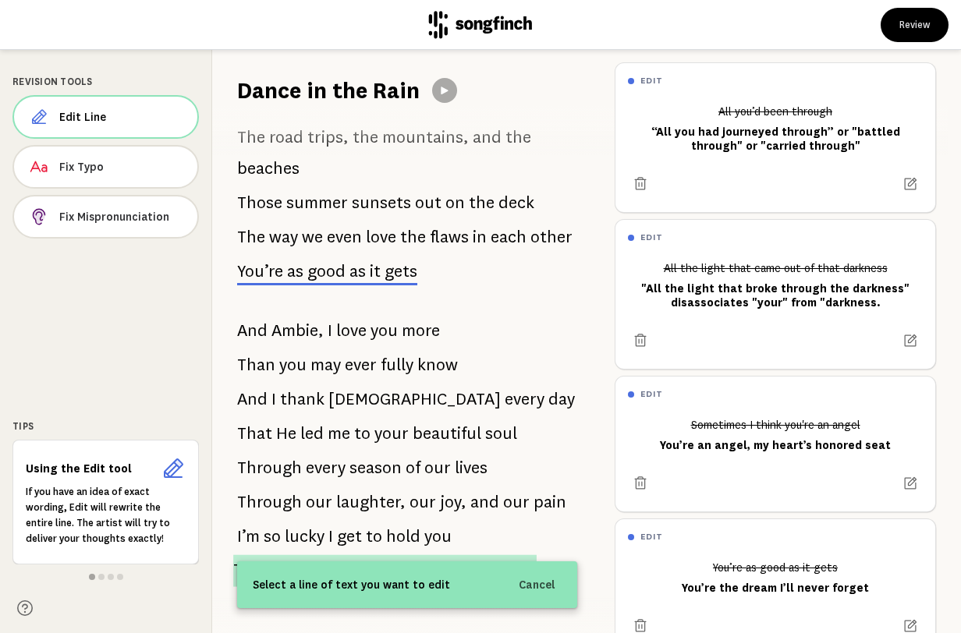
click at [356, 555] on span "forever," at bounding box center [352, 571] width 59 height 32
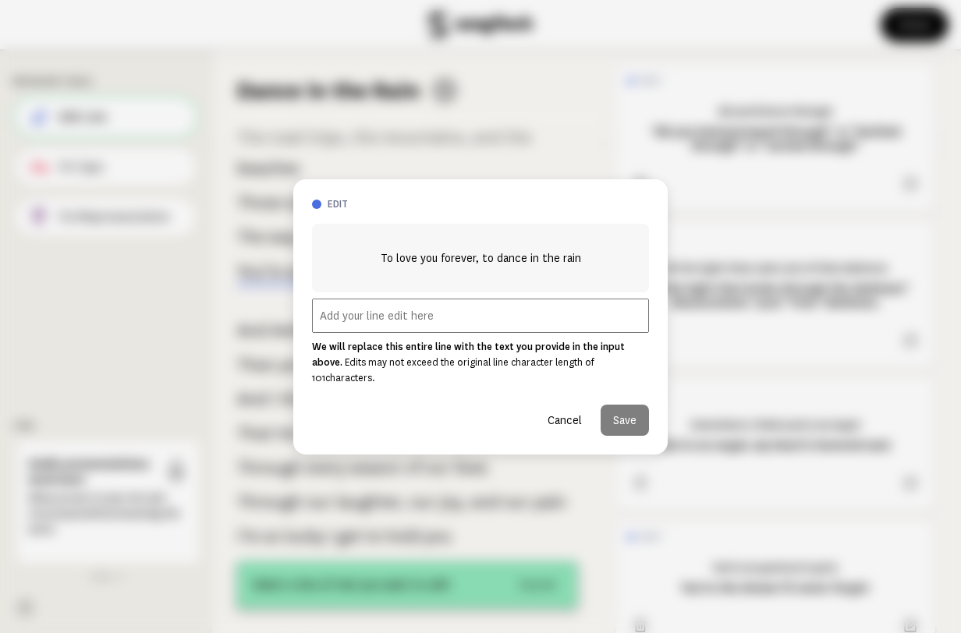
click at [396, 317] on input "text" at bounding box center [480, 316] width 337 height 34
paste input "To love you forever, to dance in the rain"
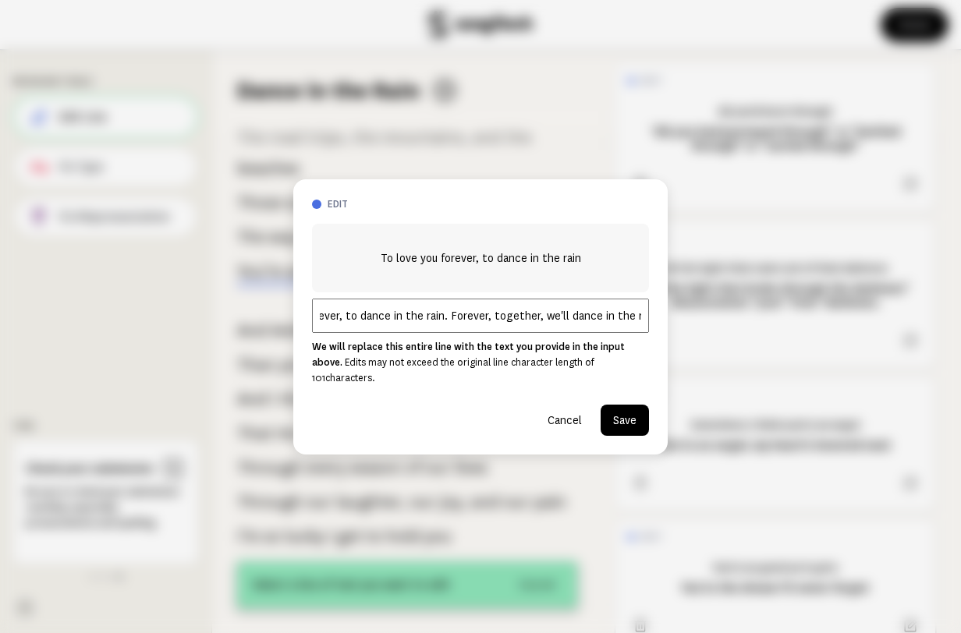
type input "To love you forever, to dance in the rain. Forever, together, we'll dance in th…"
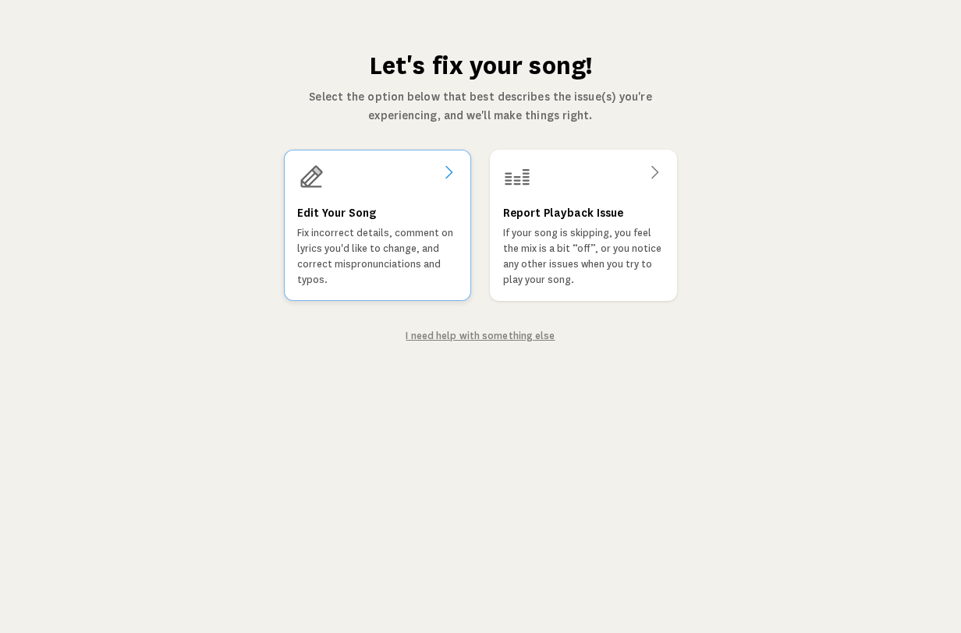
click at [449, 161] on div "Edit Your Song Fix incorrect details, comment on lyrics you'd like to change, a…" at bounding box center [377, 225] width 187 height 151
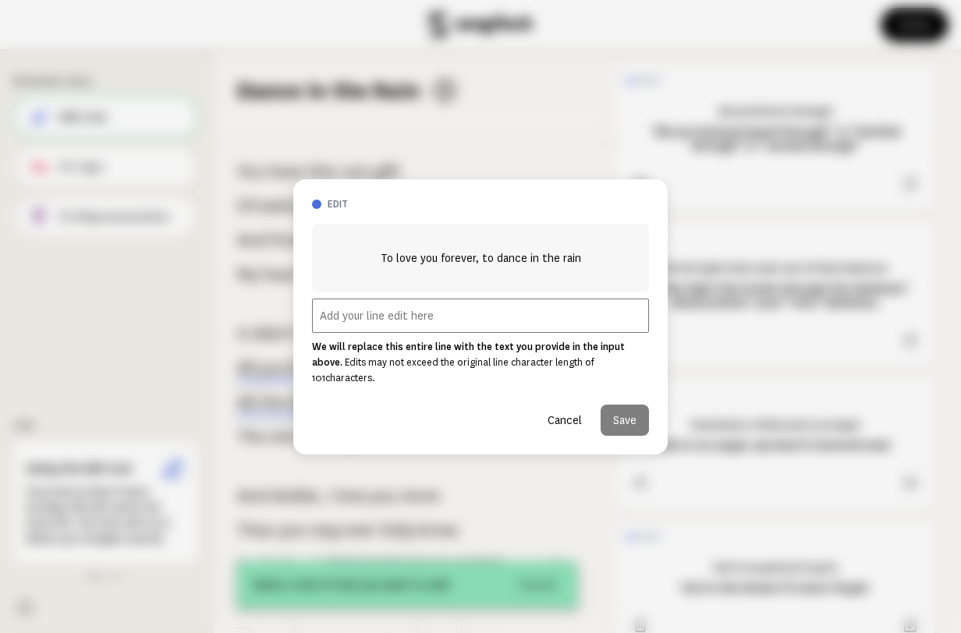
click at [428, 322] on input "text" at bounding box center [480, 316] width 337 height 34
paste input "To love you forever, to dance in the rain"
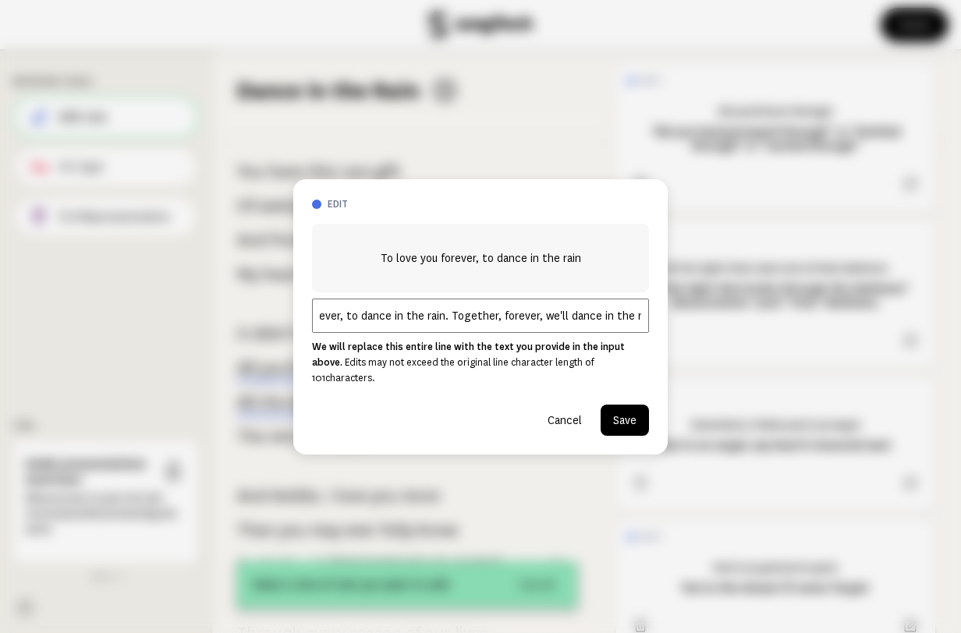
scroll to position [0, 78]
type input "To love you forever, to dance in the rain. Together, forever, we'll dance in th…"
click at [626, 409] on button "Save" at bounding box center [625, 420] width 48 height 31
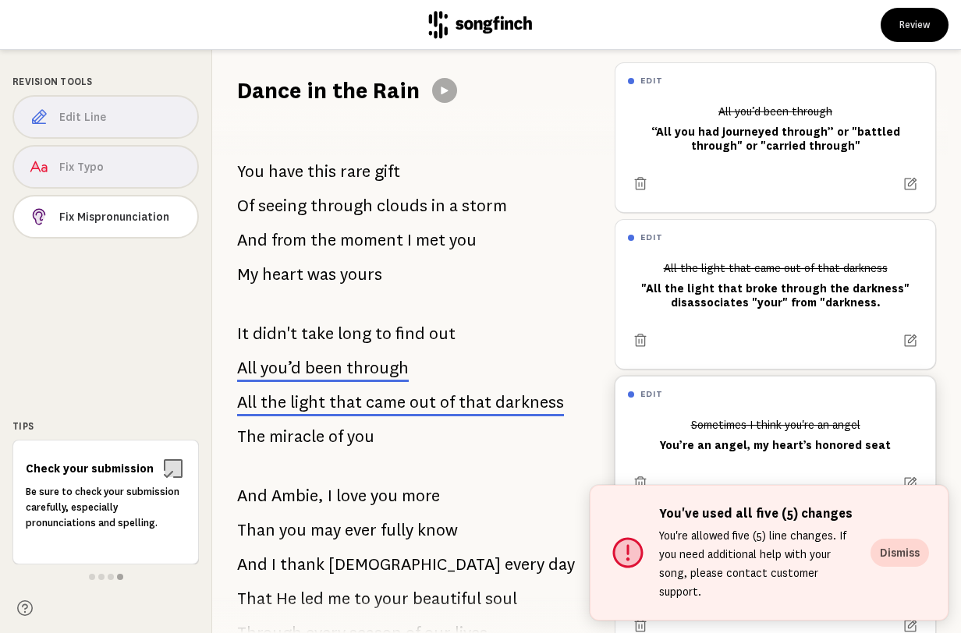
scroll to position [41, 0]
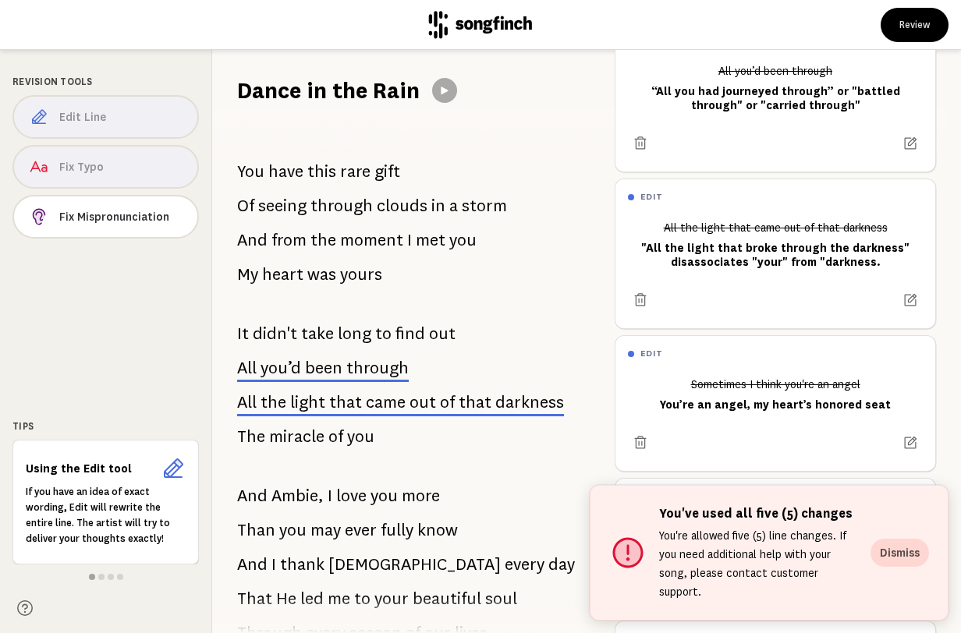
click at [567, 325] on div "You have this rare gift Of seeing through clouds in a storm And from the moment…" at bounding box center [407, 369] width 390 height 527
click at [890, 563] on button "Dismiss" at bounding box center [900, 553] width 59 height 28
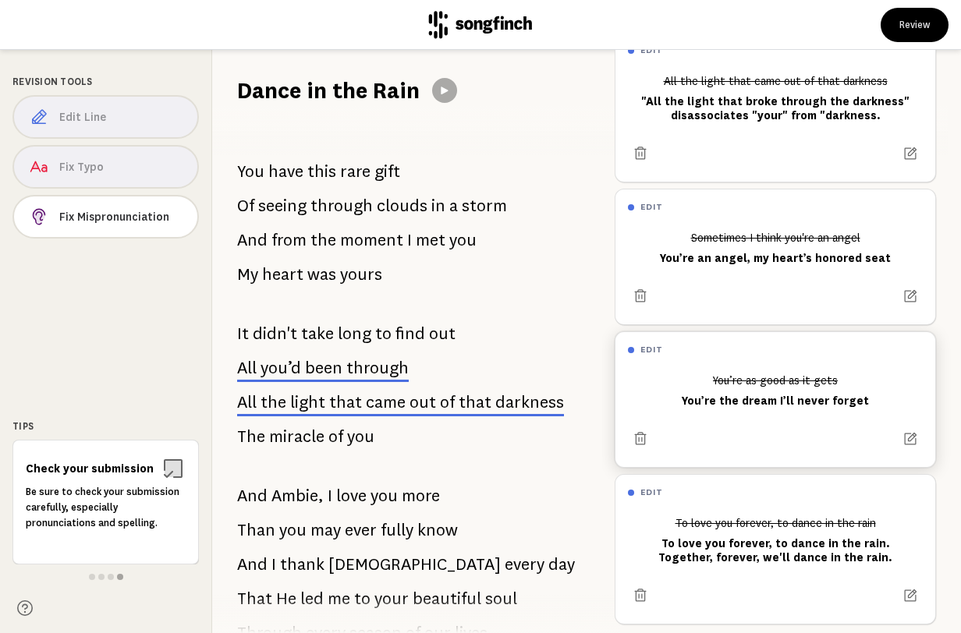
scroll to position [200, 0]
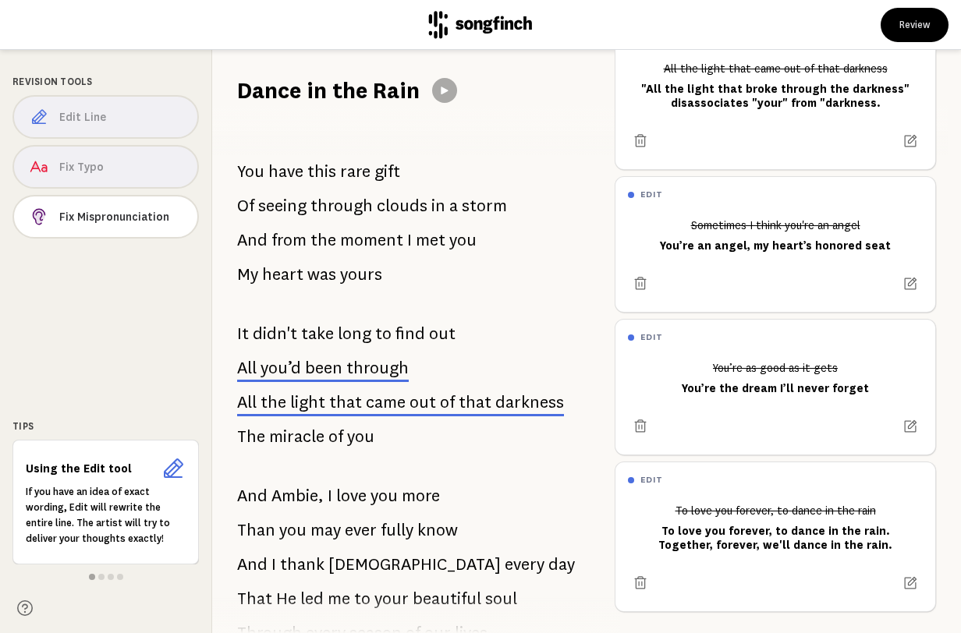
click at [506, 298] on span at bounding box center [407, 305] width 340 height 25
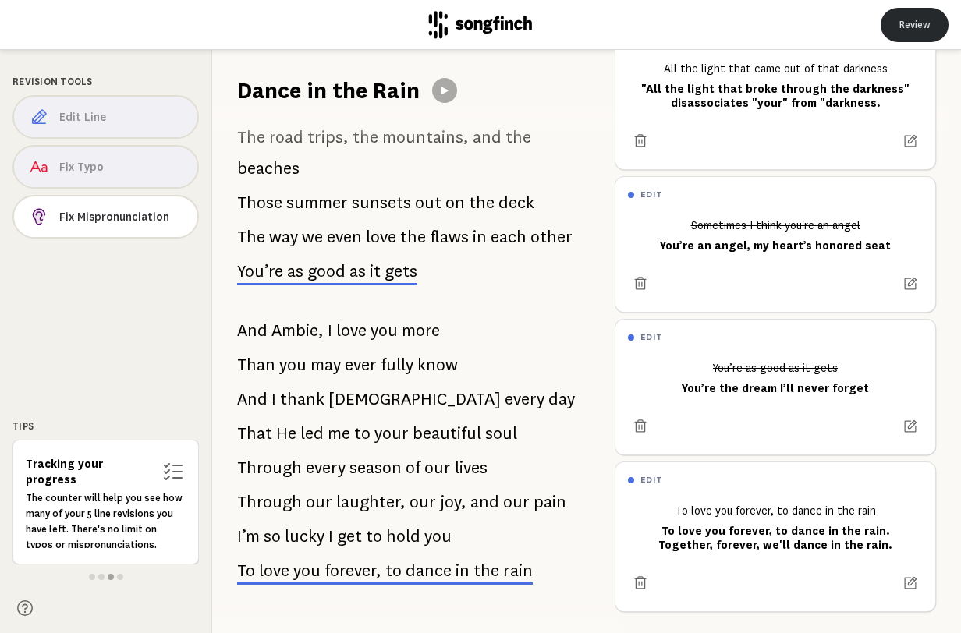
click at [918, 23] on button "Review" at bounding box center [915, 25] width 68 height 34
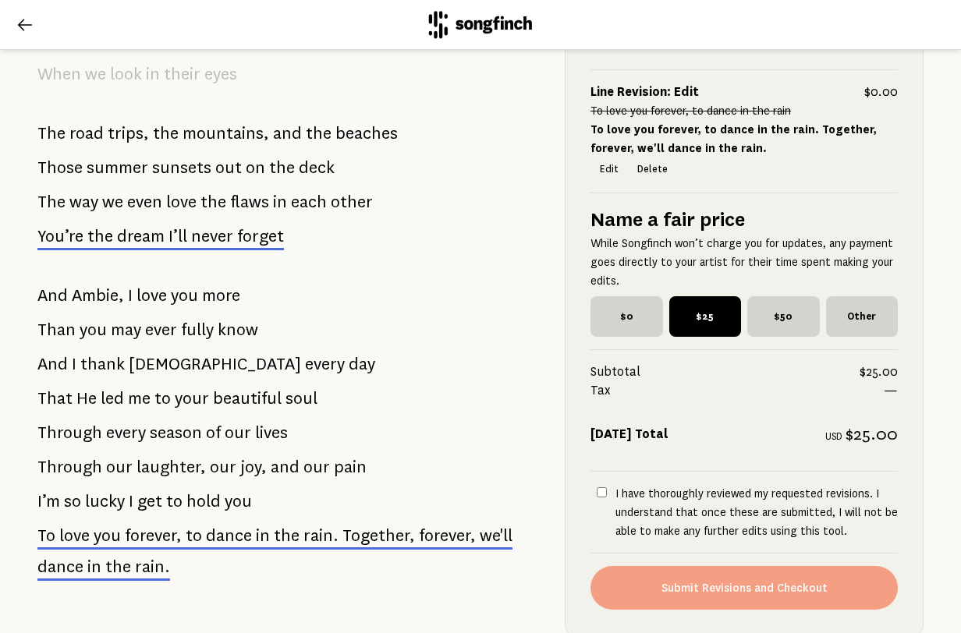
scroll to position [1742, 0]
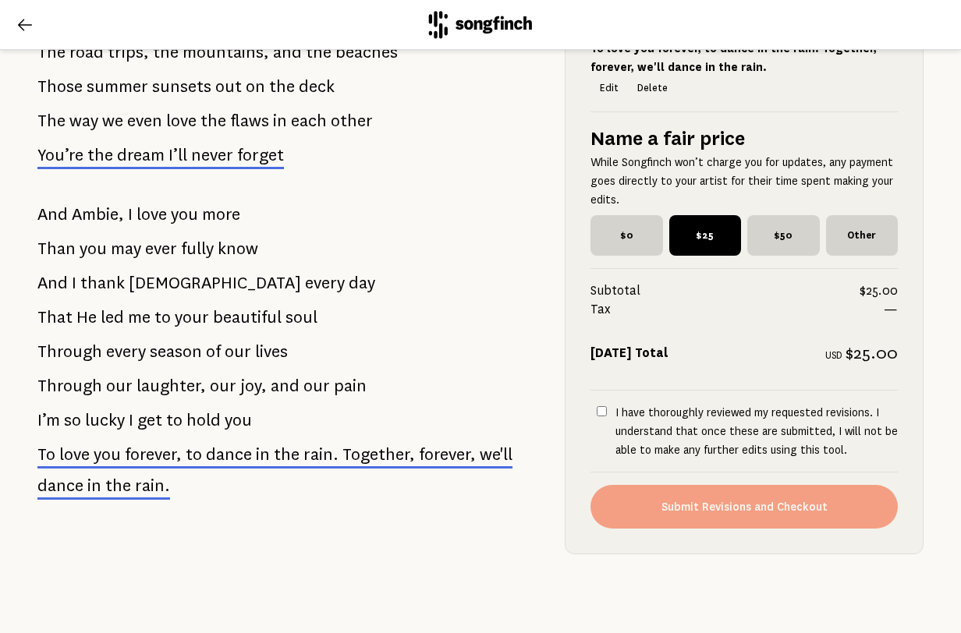
click at [602, 413] on input "I have thoroughly reviewed my requested revisions. I understand that once these…" at bounding box center [602, 411] width 10 height 10
checkbox input "true"
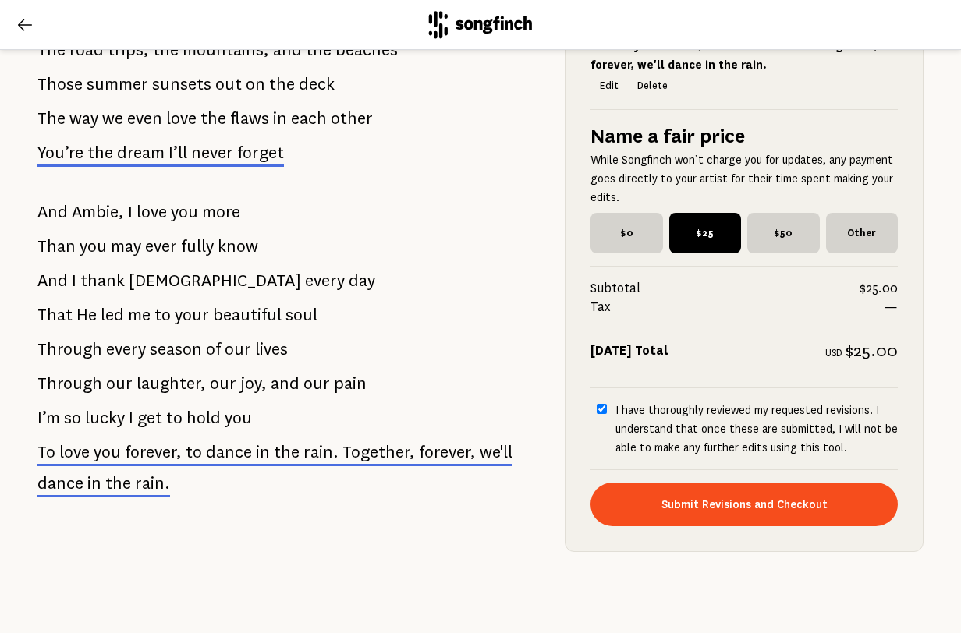
scroll to position [1681, 0]
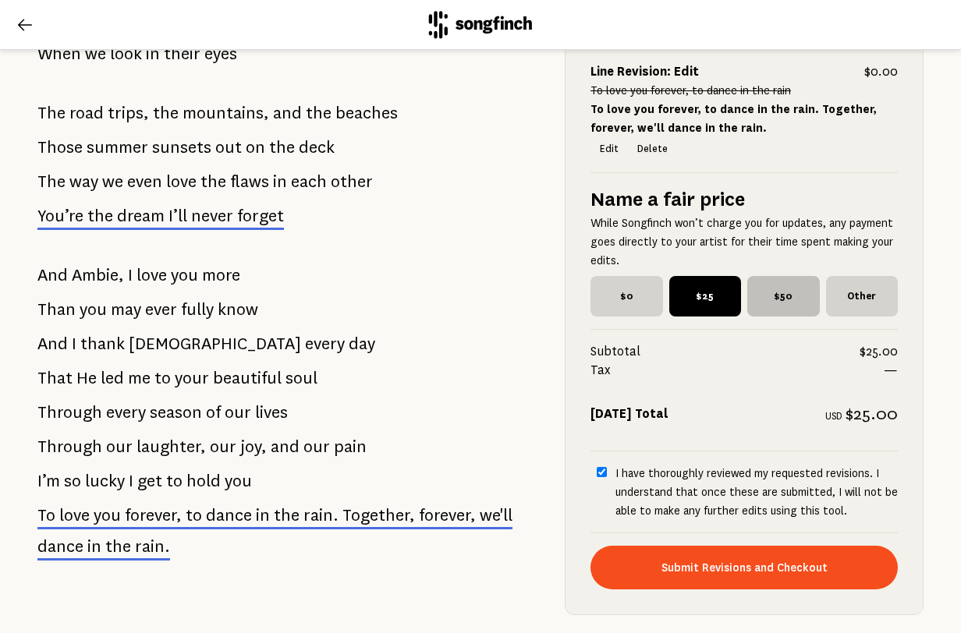
click at [780, 289] on span "$50" at bounding box center [783, 296] width 73 height 41
click at [758, 286] on input "$50" at bounding box center [752, 281] width 10 height 10
radio input "true"
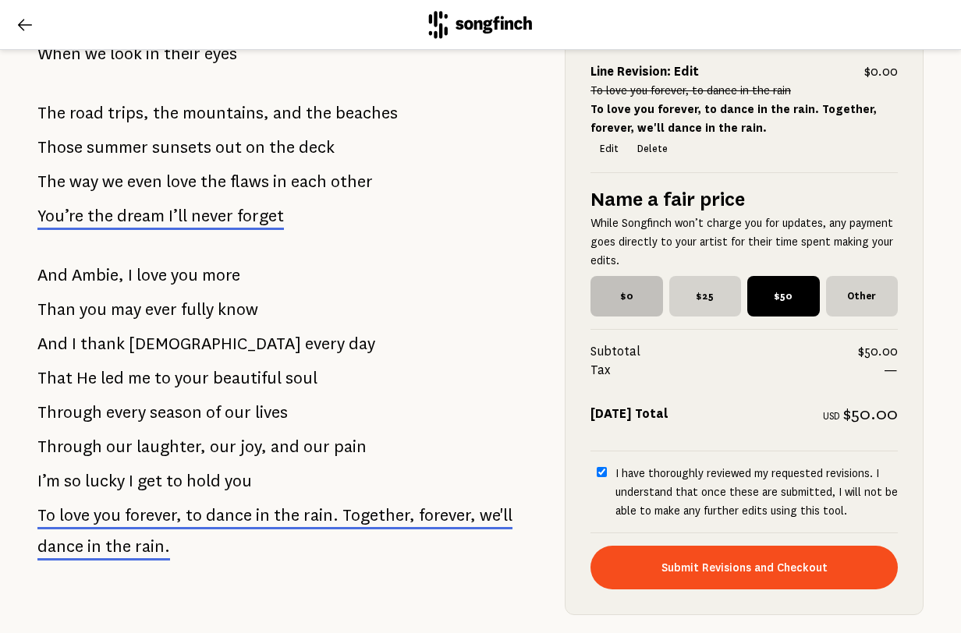
click at [611, 299] on span "$0" at bounding box center [627, 296] width 73 height 41
click at [601, 286] on input "$0" at bounding box center [596, 281] width 10 height 10
radio input "true"
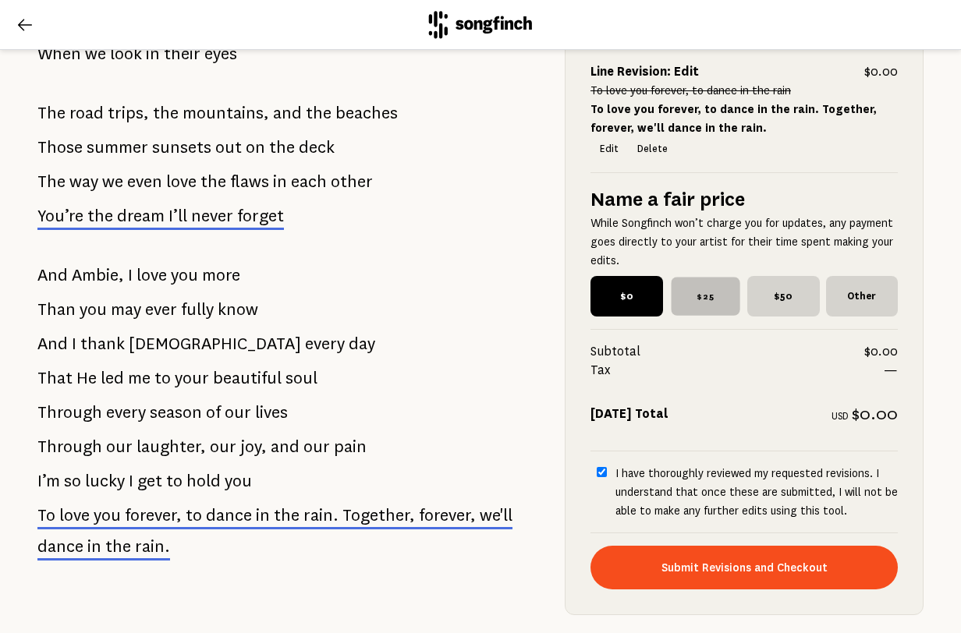
click at [709, 291] on span "$25" at bounding box center [705, 296] width 69 height 38
click at [679, 286] on input "$25" at bounding box center [674, 281] width 10 height 10
radio input "true"
